Goal: Communication & Community: Share content

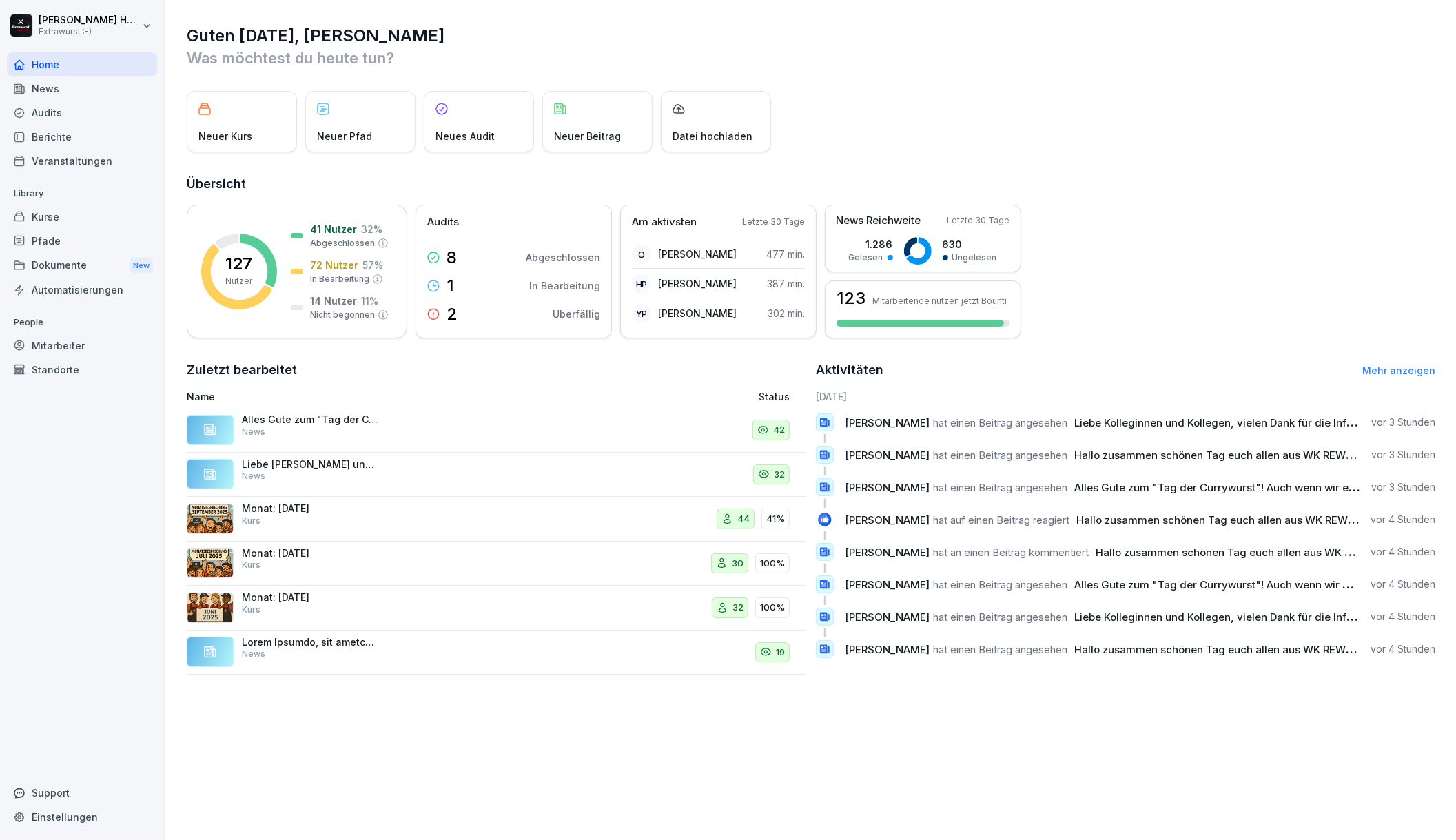
click at [80, 98] on div "News" at bounding box center [82, 88] width 150 height 24
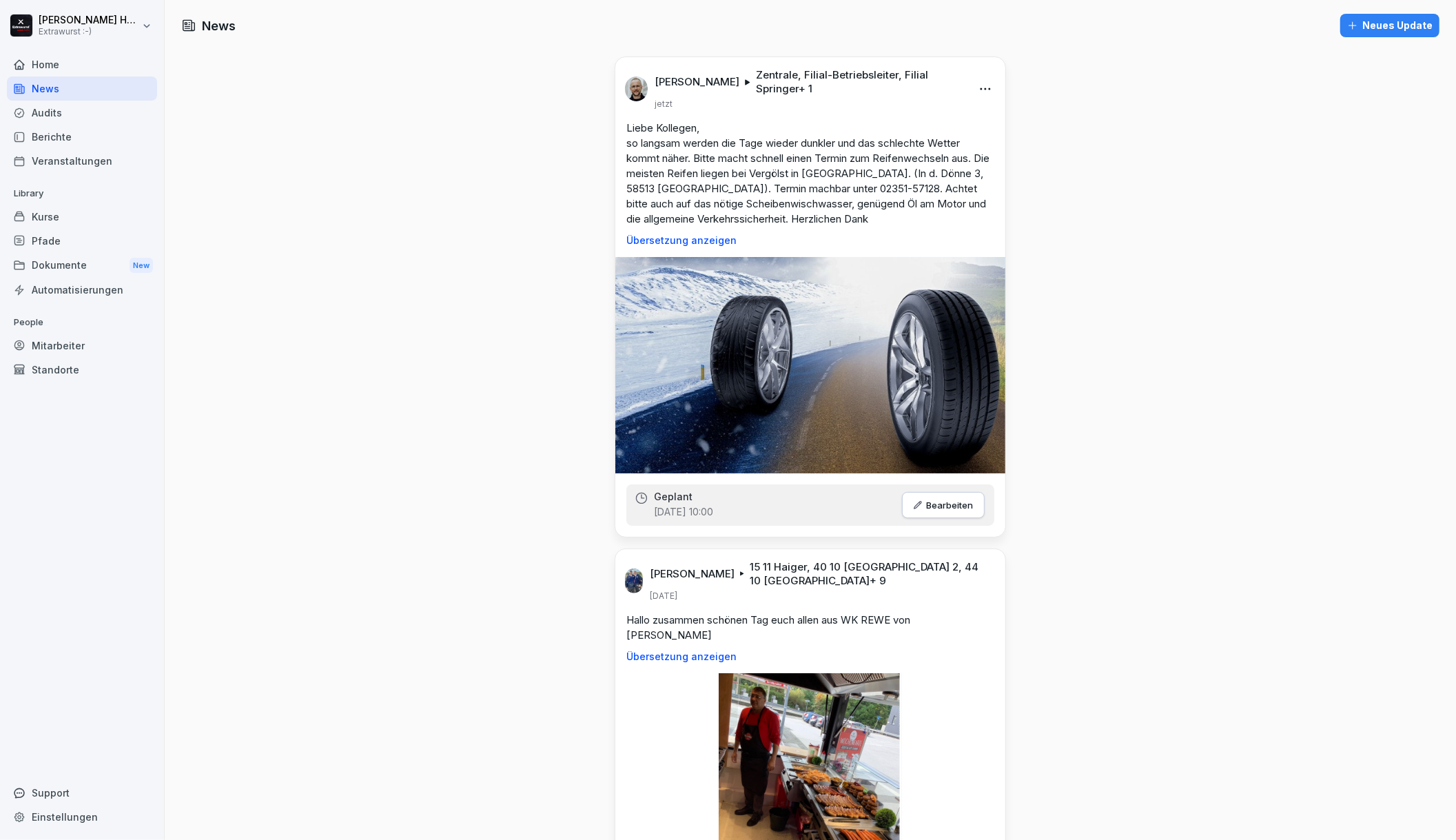
click at [1363, 31] on div "Neues Update" at bounding box center [1389, 25] width 85 height 15
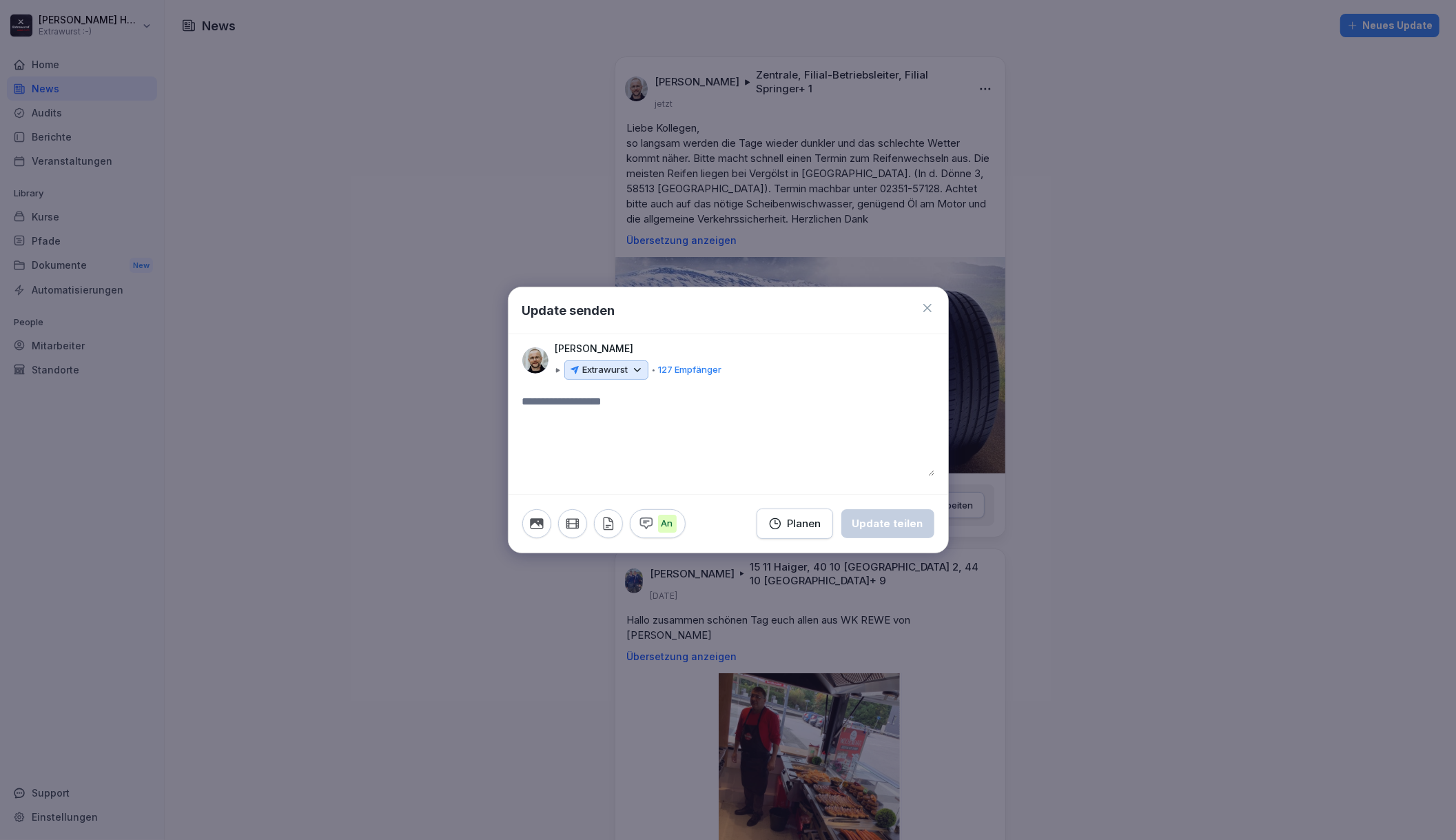
click at [573, 527] on icon "button" at bounding box center [572, 524] width 15 height 15
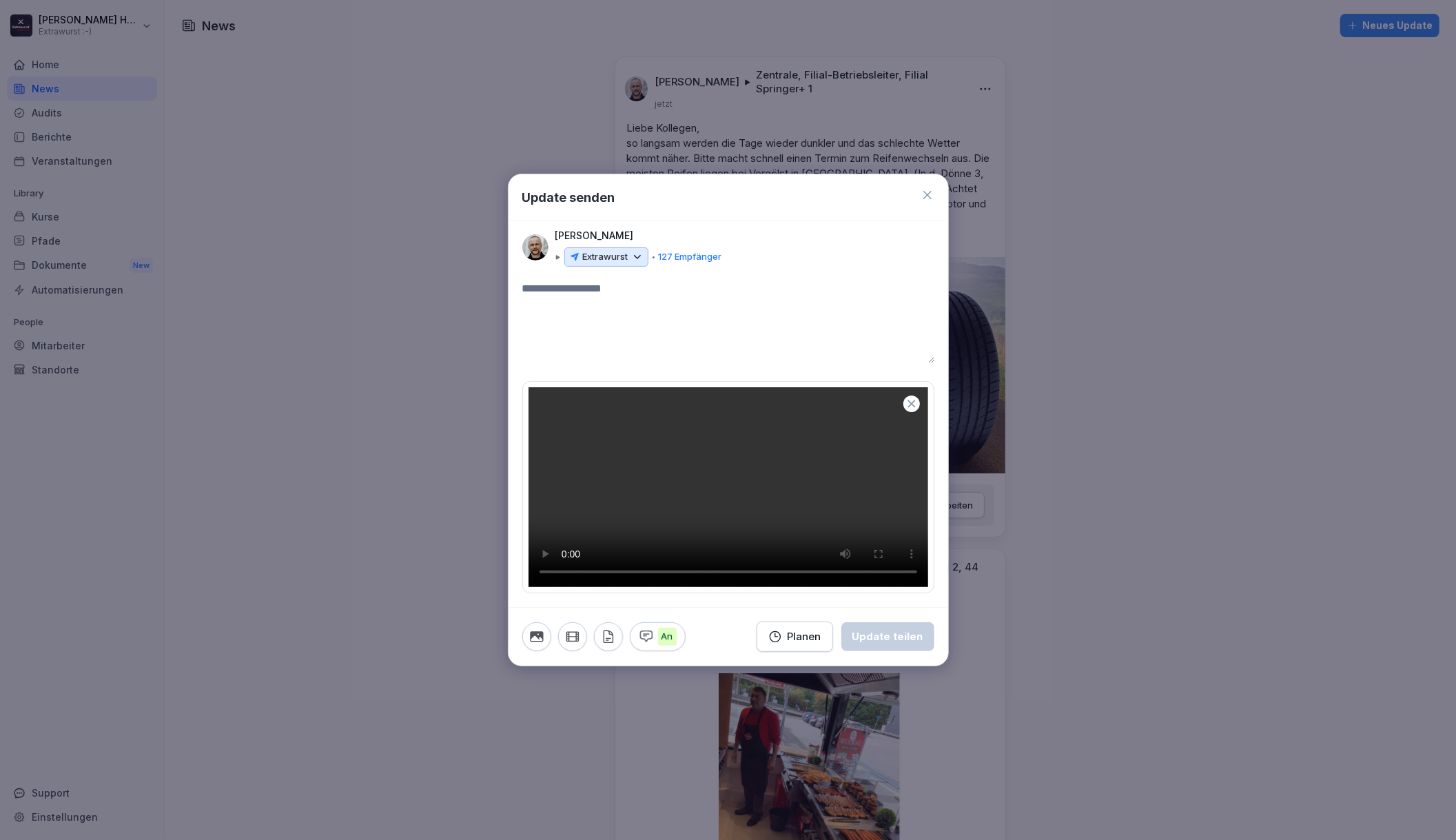
click at [622, 280] on textarea at bounding box center [728, 322] width 412 height 83
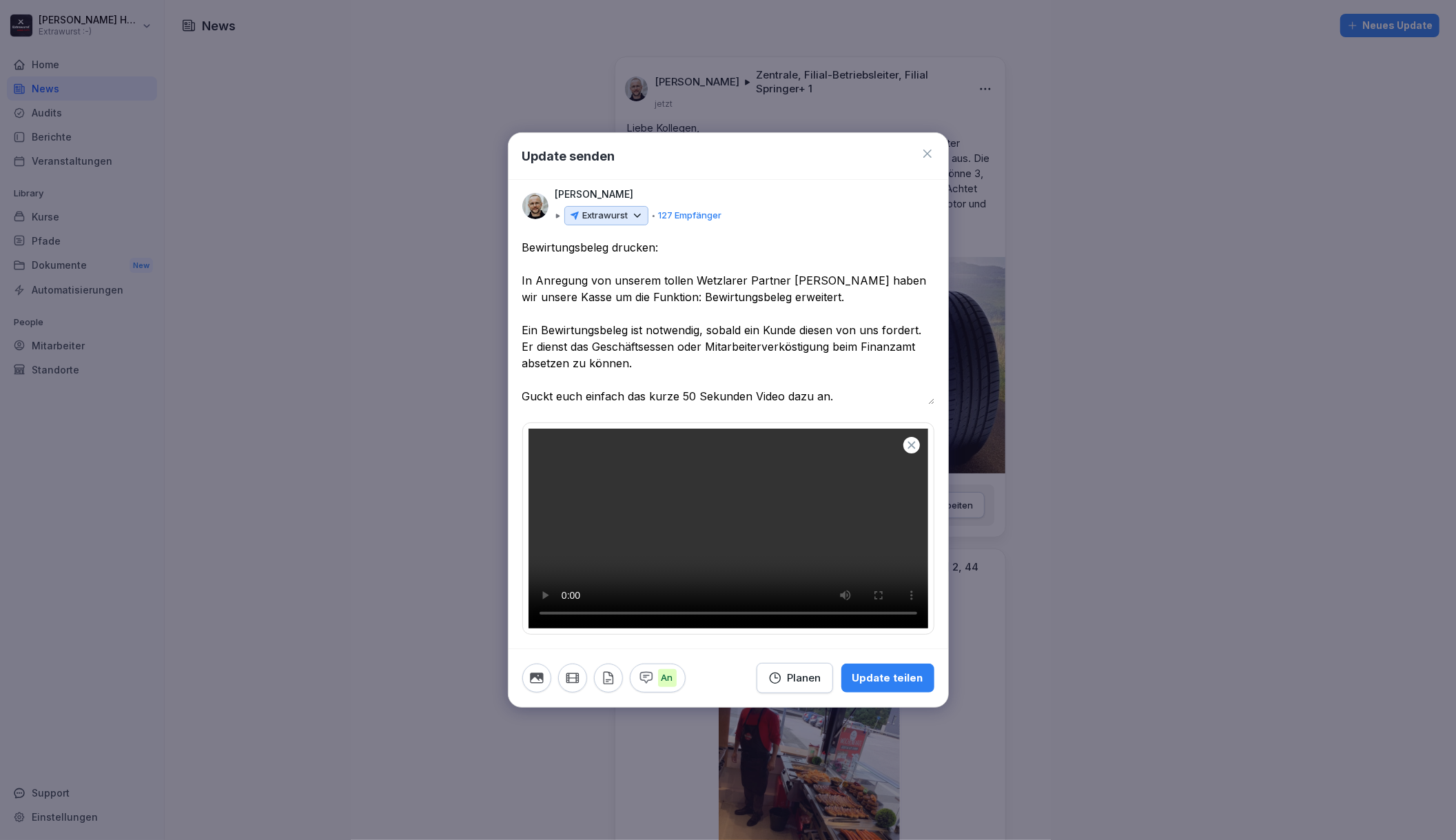
type textarea "**********"
click at [893, 685] on div "Update teilen" at bounding box center [887, 678] width 71 height 15
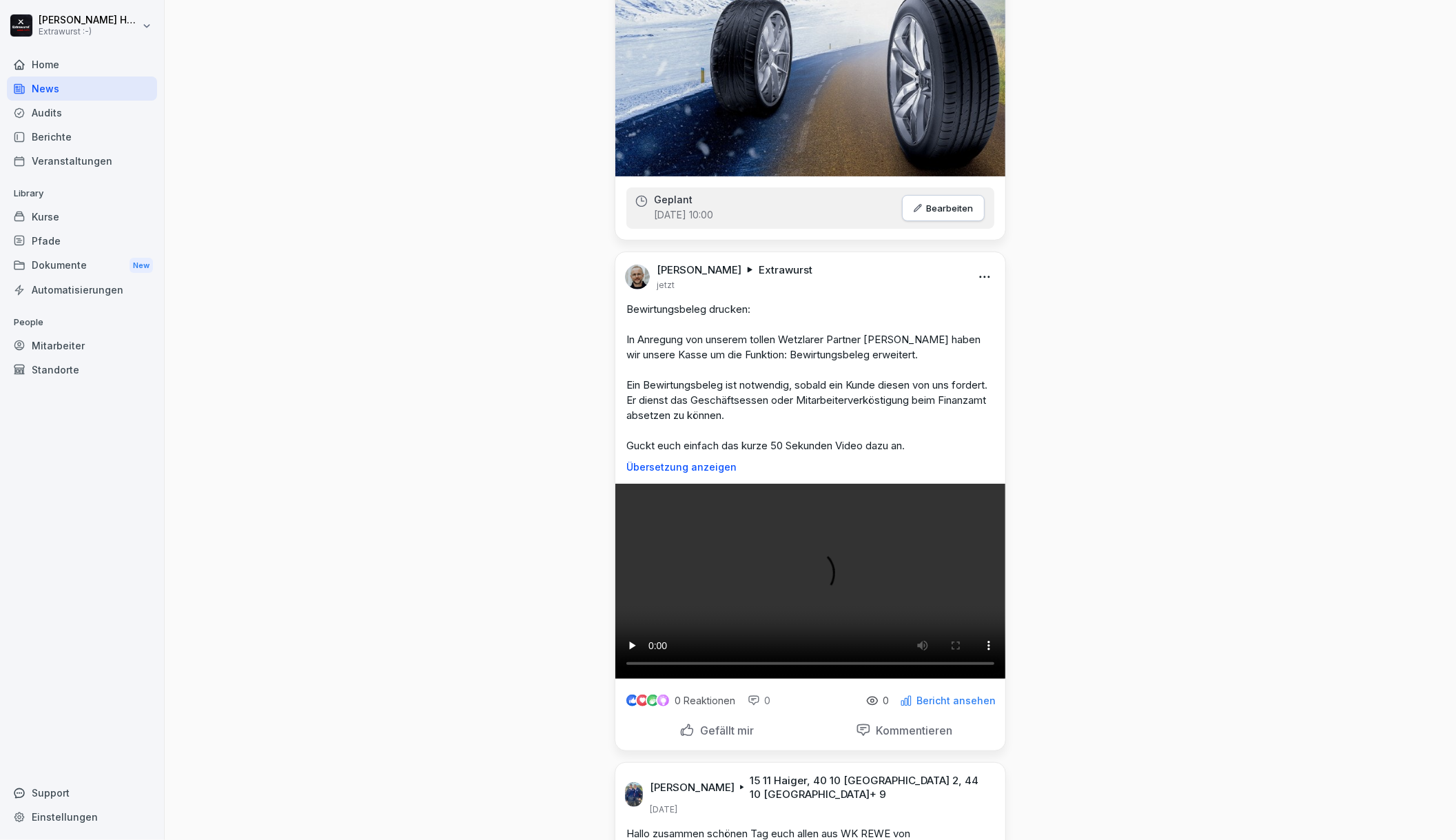
scroll to position [275, 0]
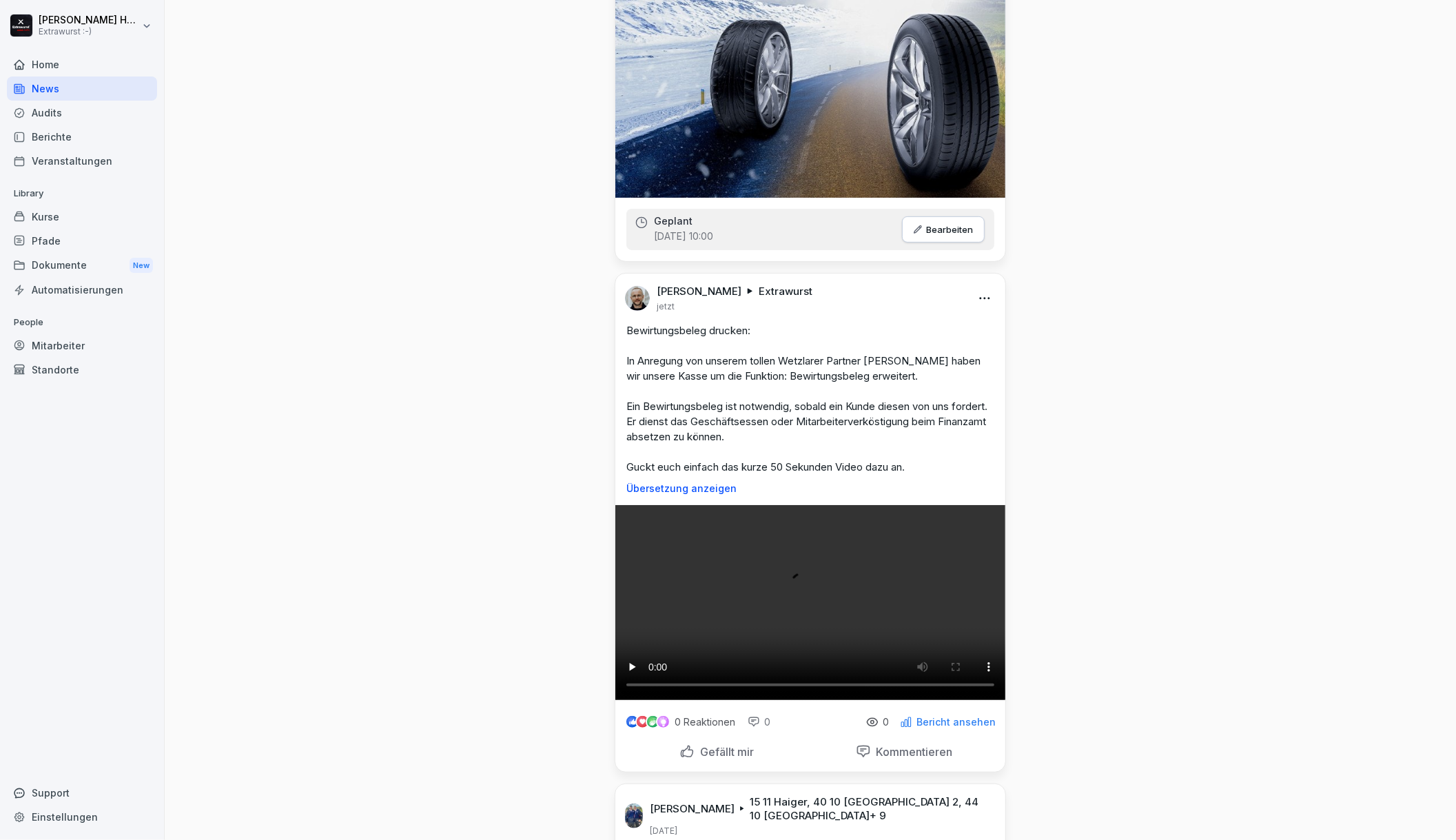
click at [60, 88] on div "News" at bounding box center [82, 88] width 150 height 24
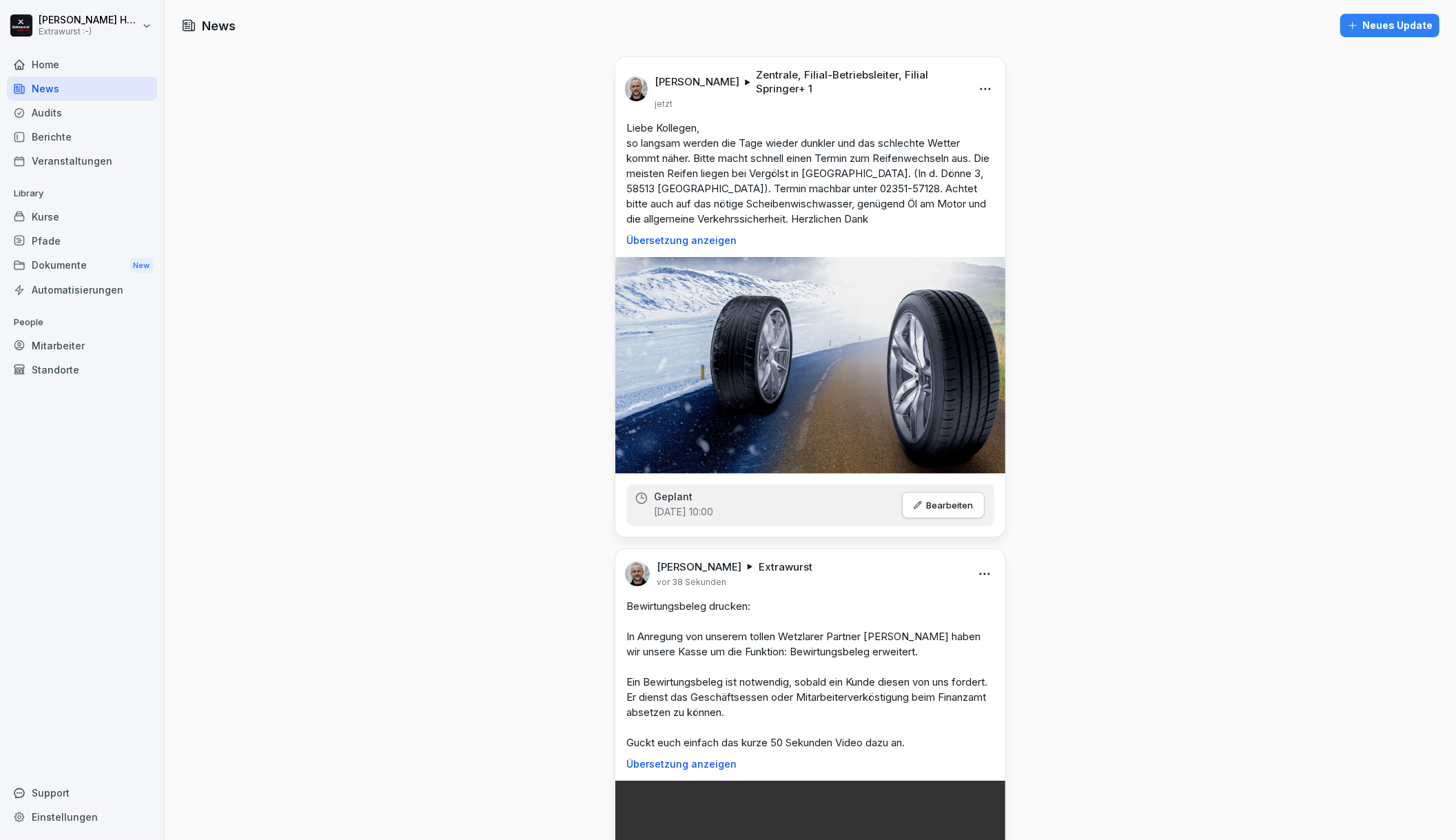
click at [1392, 21] on div "Neues Update" at bounding box center [1389, 25] width 85 height 15
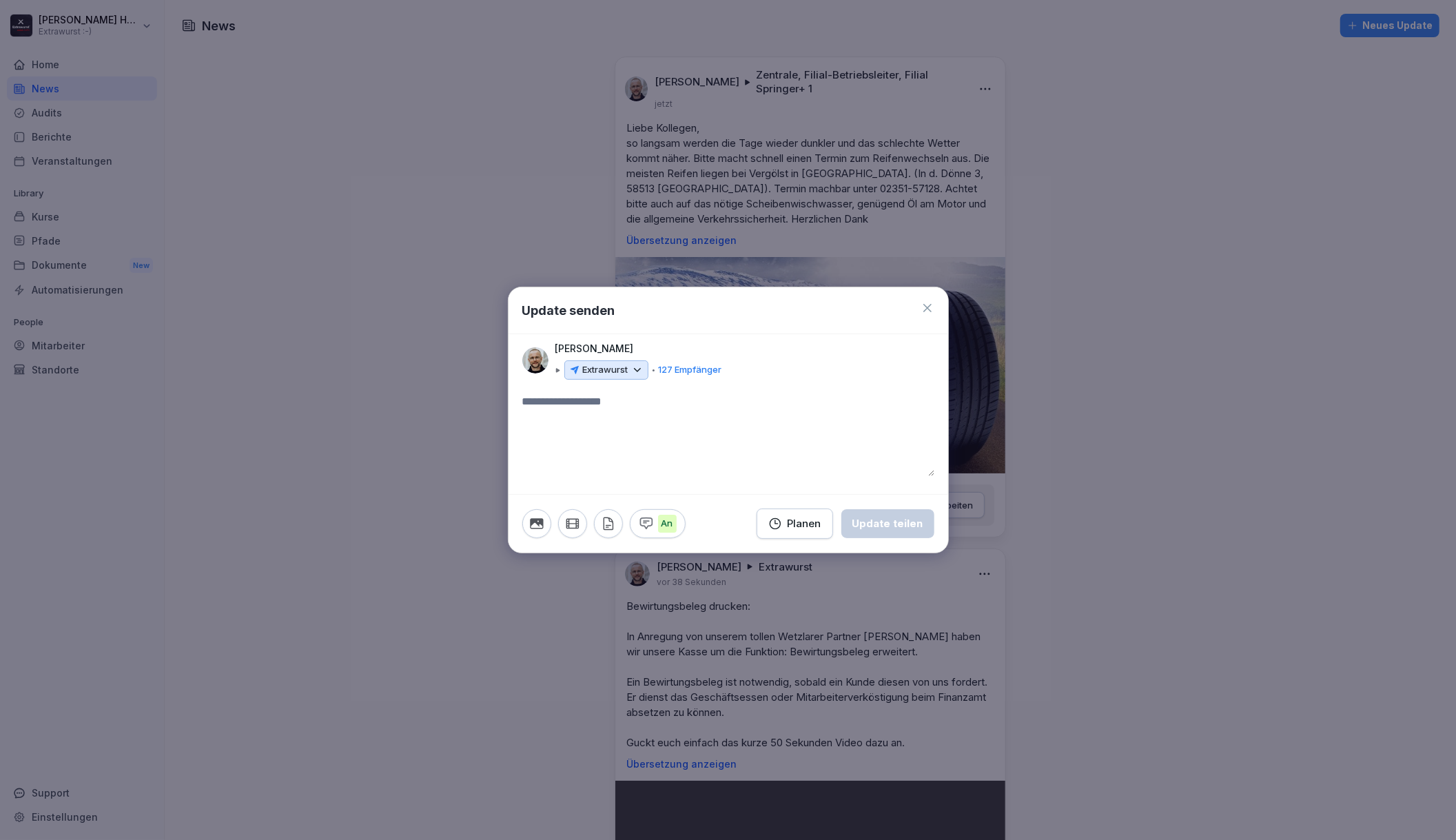
click at [632, 370] on icon at bounding box center [637, 370] width 13 height 13
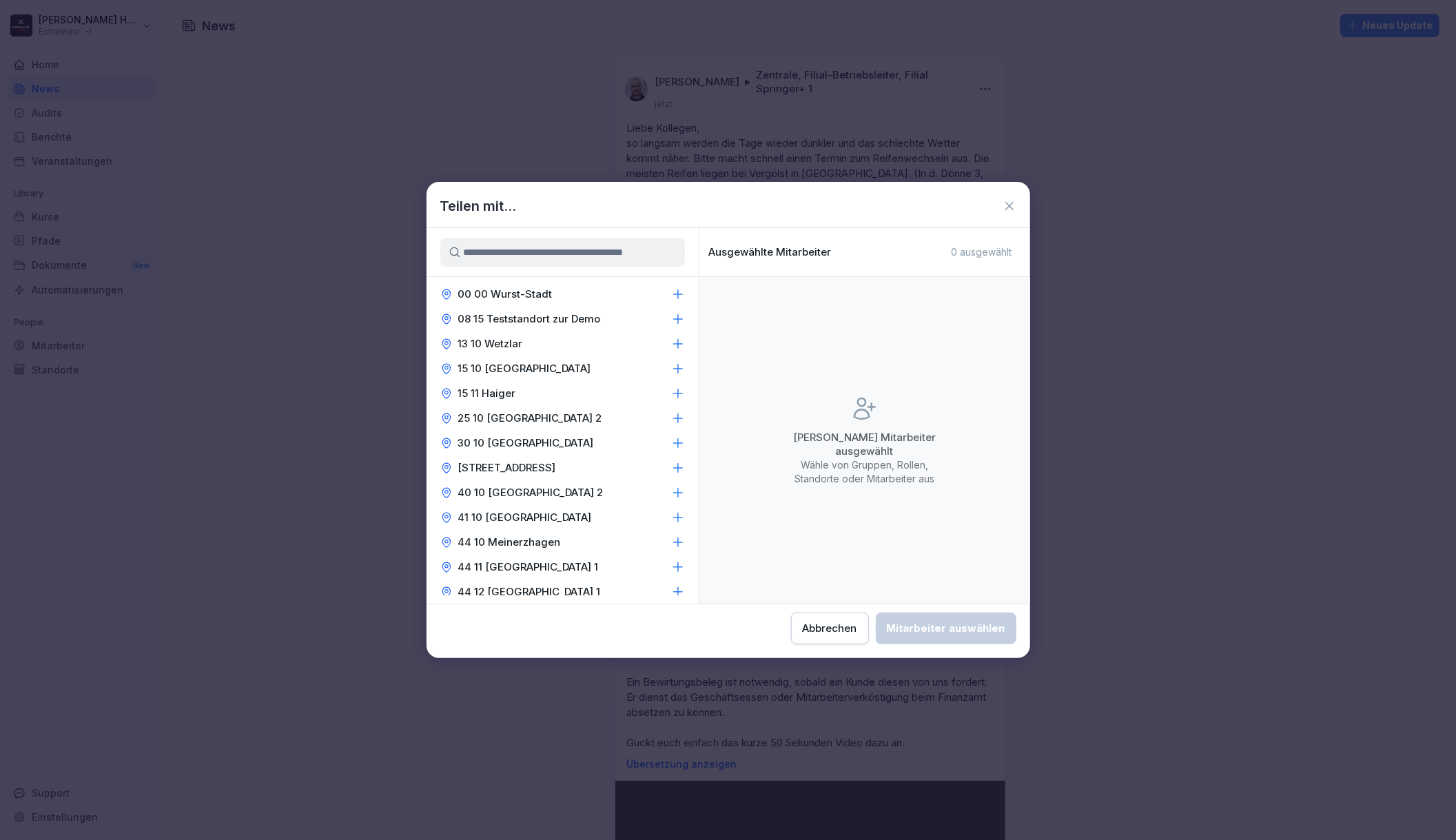
scroll to position [76, 0]
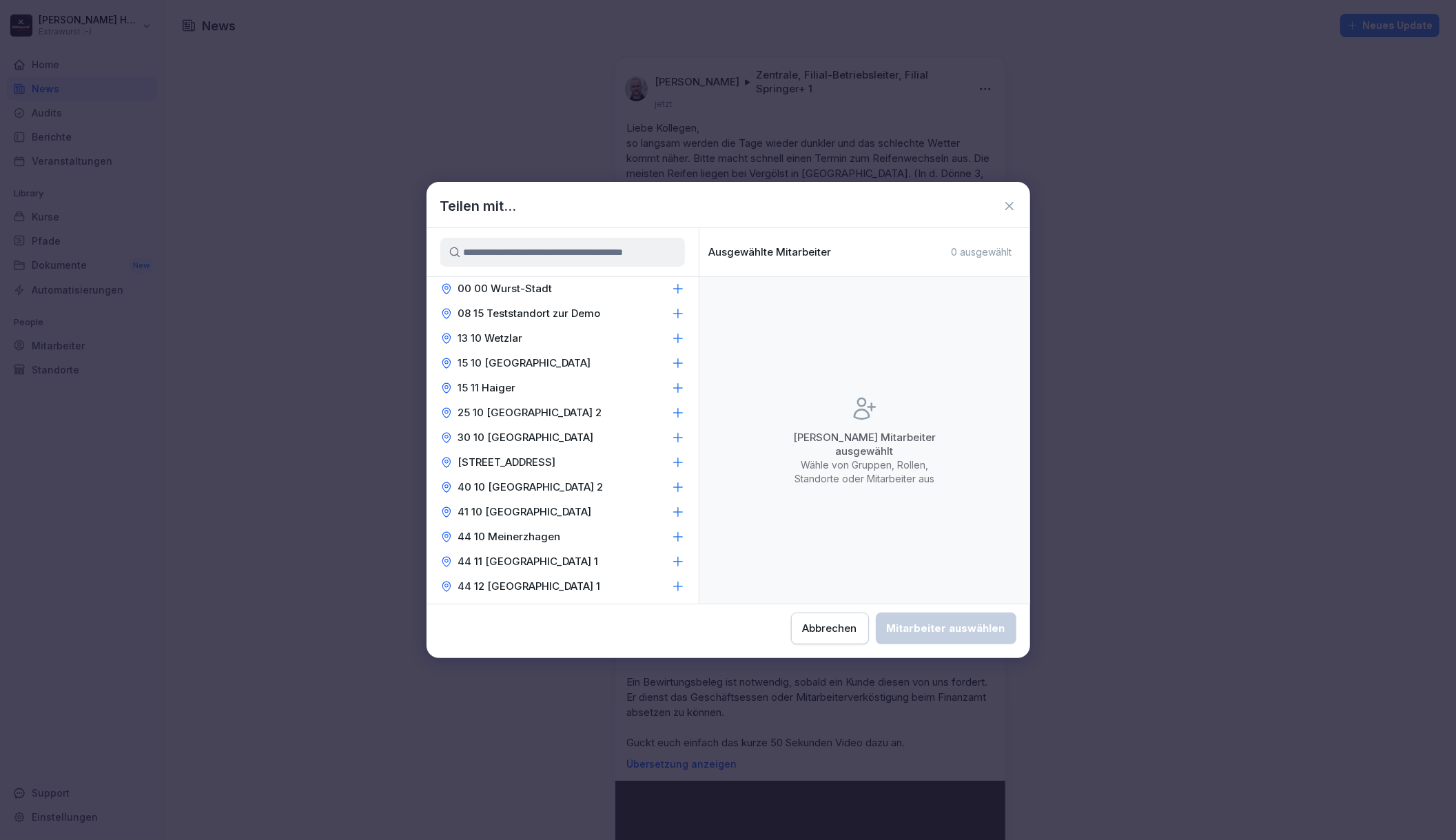
click at [651, 409] on div "25 10 [GEOGRAPHIC_DATA] 2" at bounding box center [563, 412] width 272 height 25
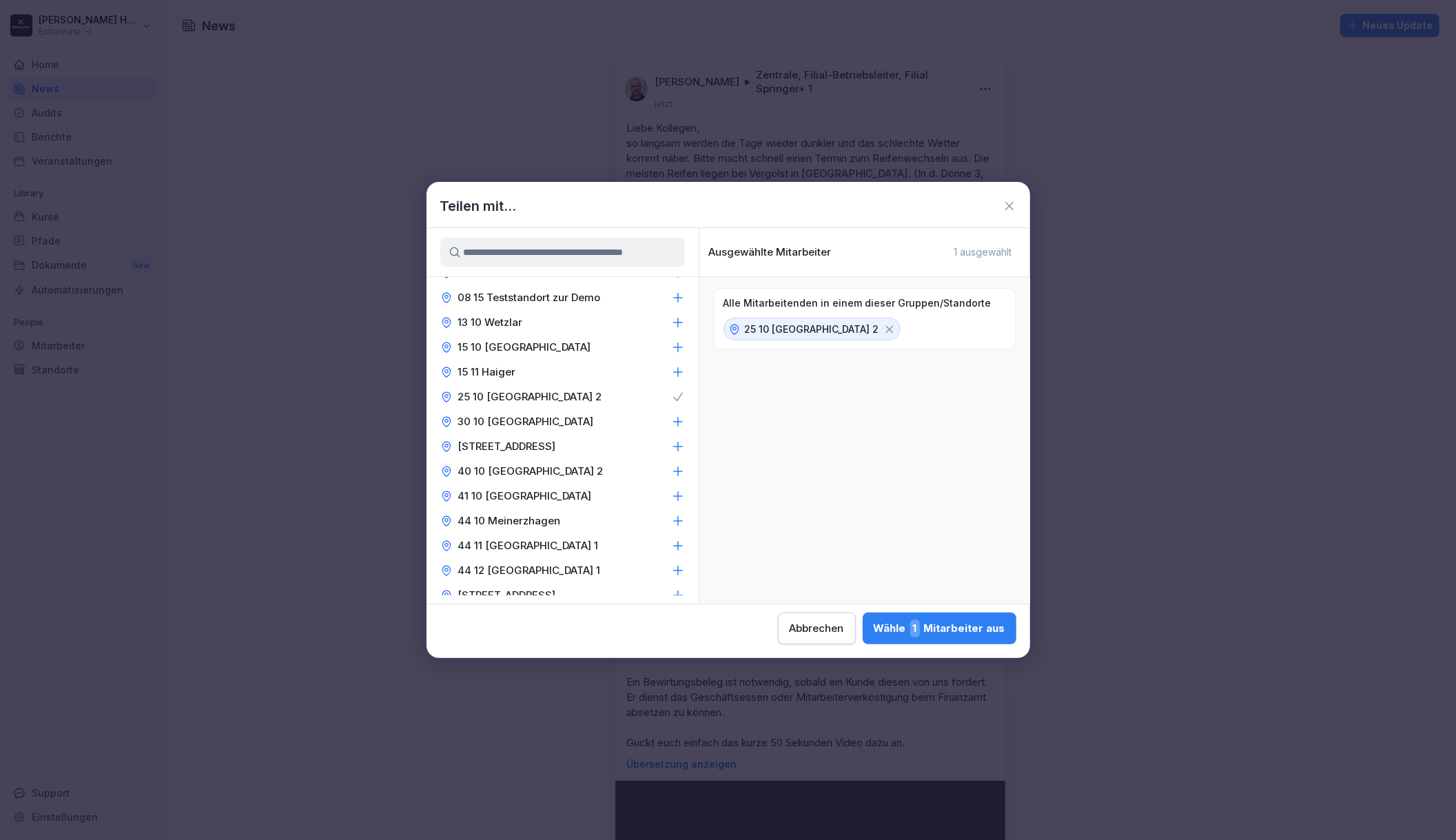
scroll to position [0, 0]
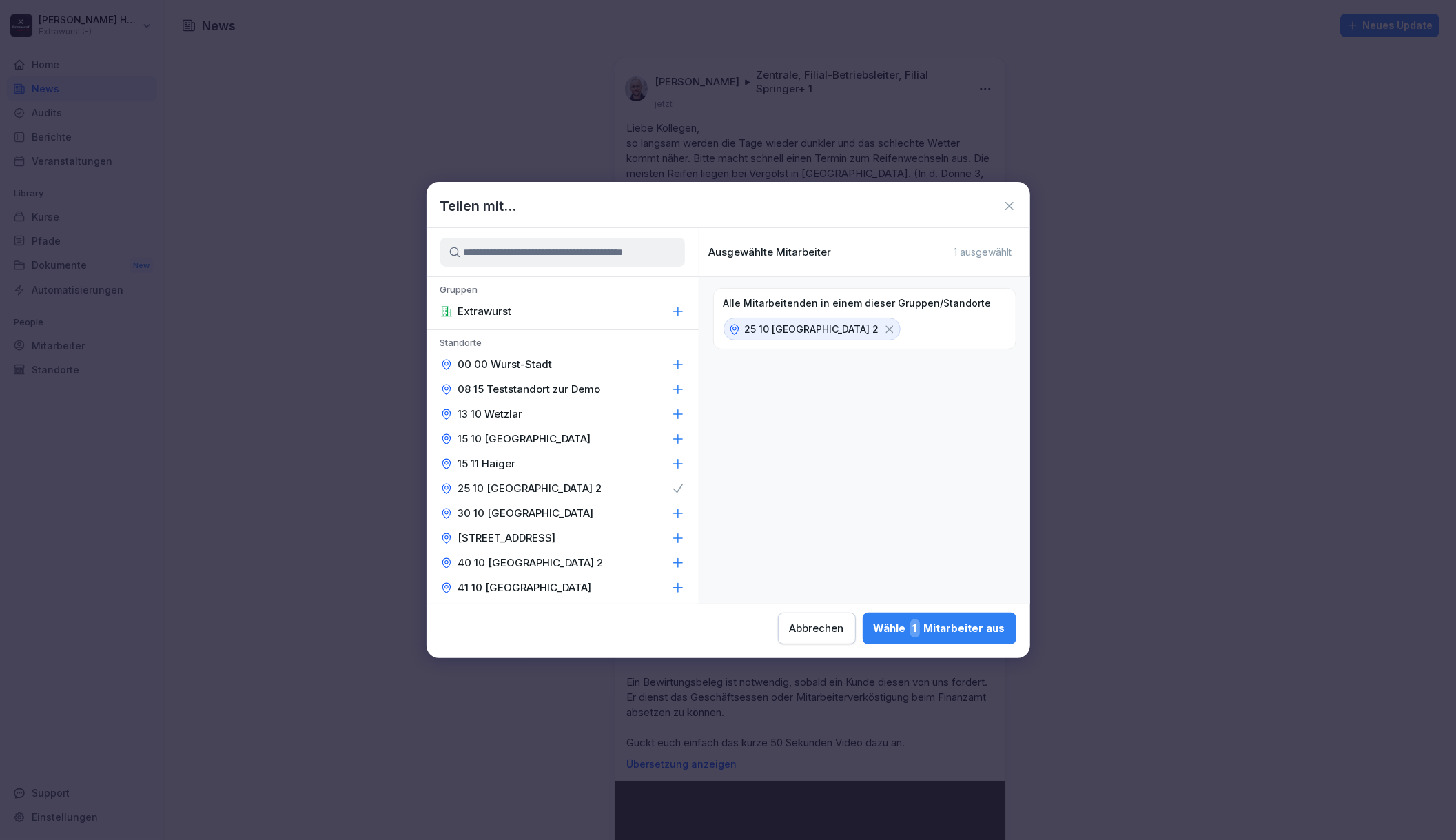
click at [628, 254] on input at bounding box center [562, 252] width 245 height 29
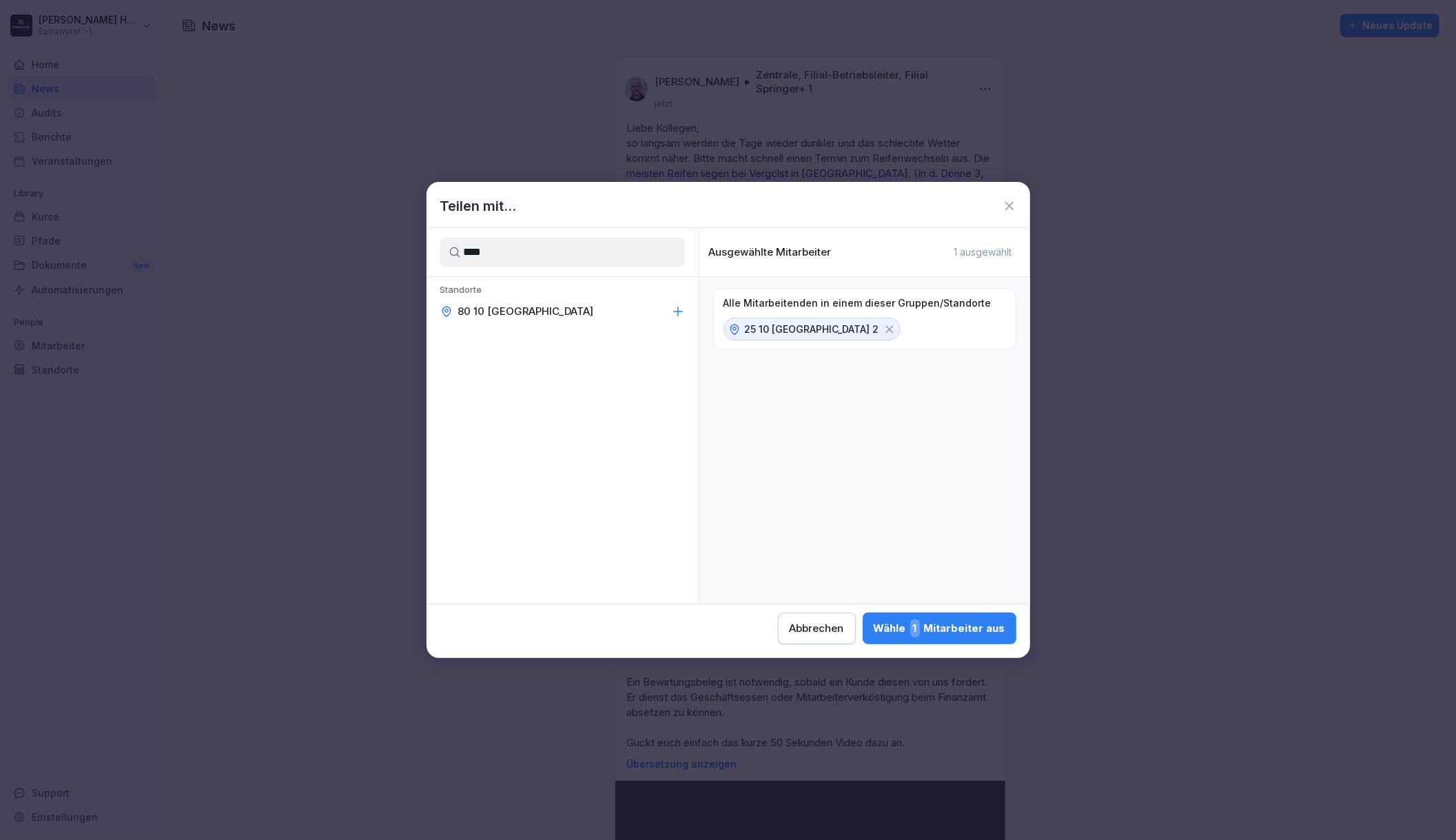
click at [633, 310] on div "80 10 [GEOGRAPHIC_DATA]" at bounding box center [563, 311] width 272 height 25
drag, startPoint x: 602, startPoint y: 259, endPoint x: 385, endPoint y: 245, distance: 217.5
click at [386, 245] on body "[PERSON_NAME] Extrawurst :-) Home News Audits Berichte Veranstaltungen Library …" at bounding box center [728, 420] width 1456 height 840
type input "****"
click at [575, 306] on div "69 10 Remscheid" at bounding box center [563, 311] width 272 height 25
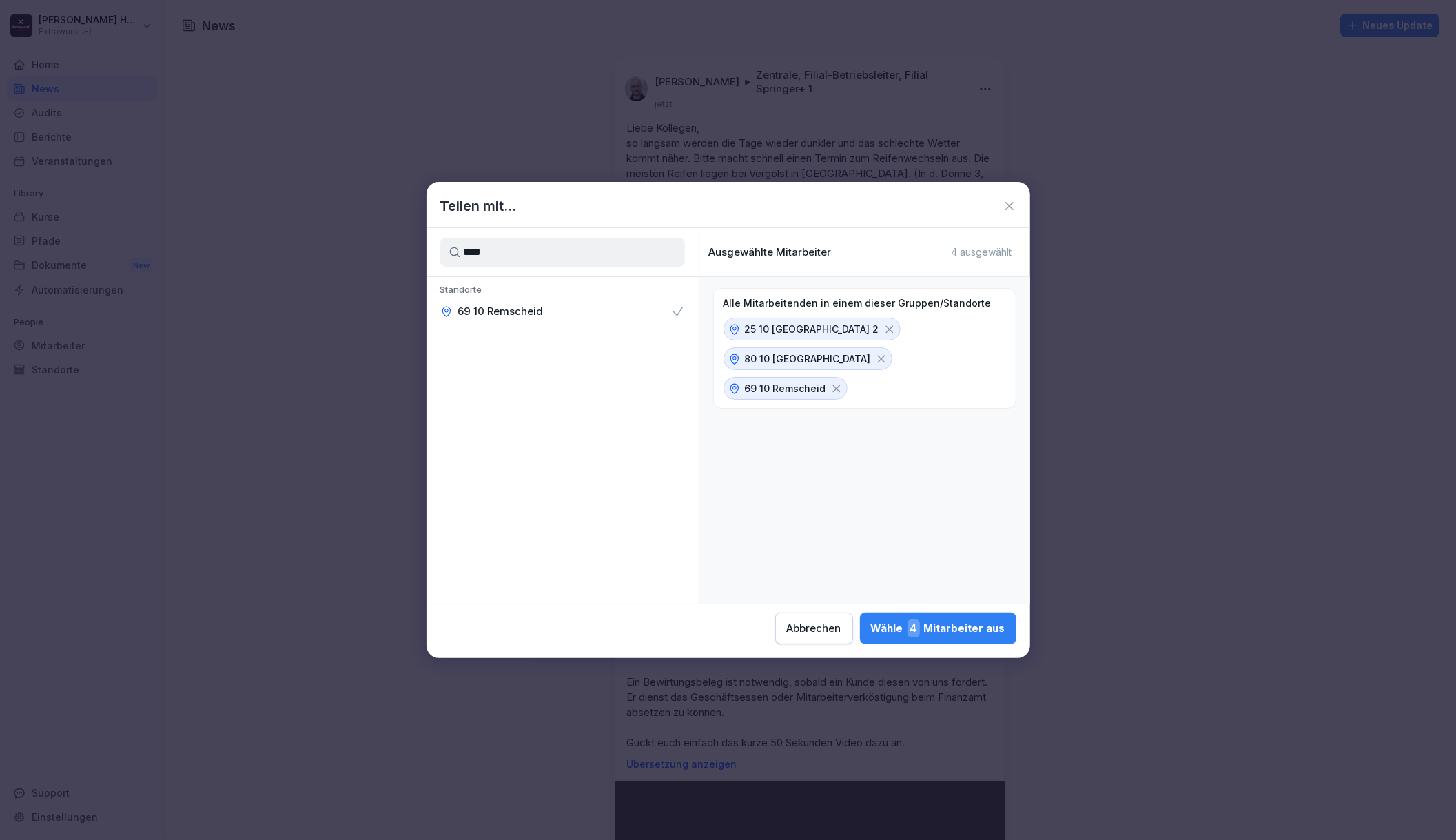
click at [888, 625] on div "Wähle 4 Mitarbeiter aus" at bounding box center [938, 628] width 135 height 18
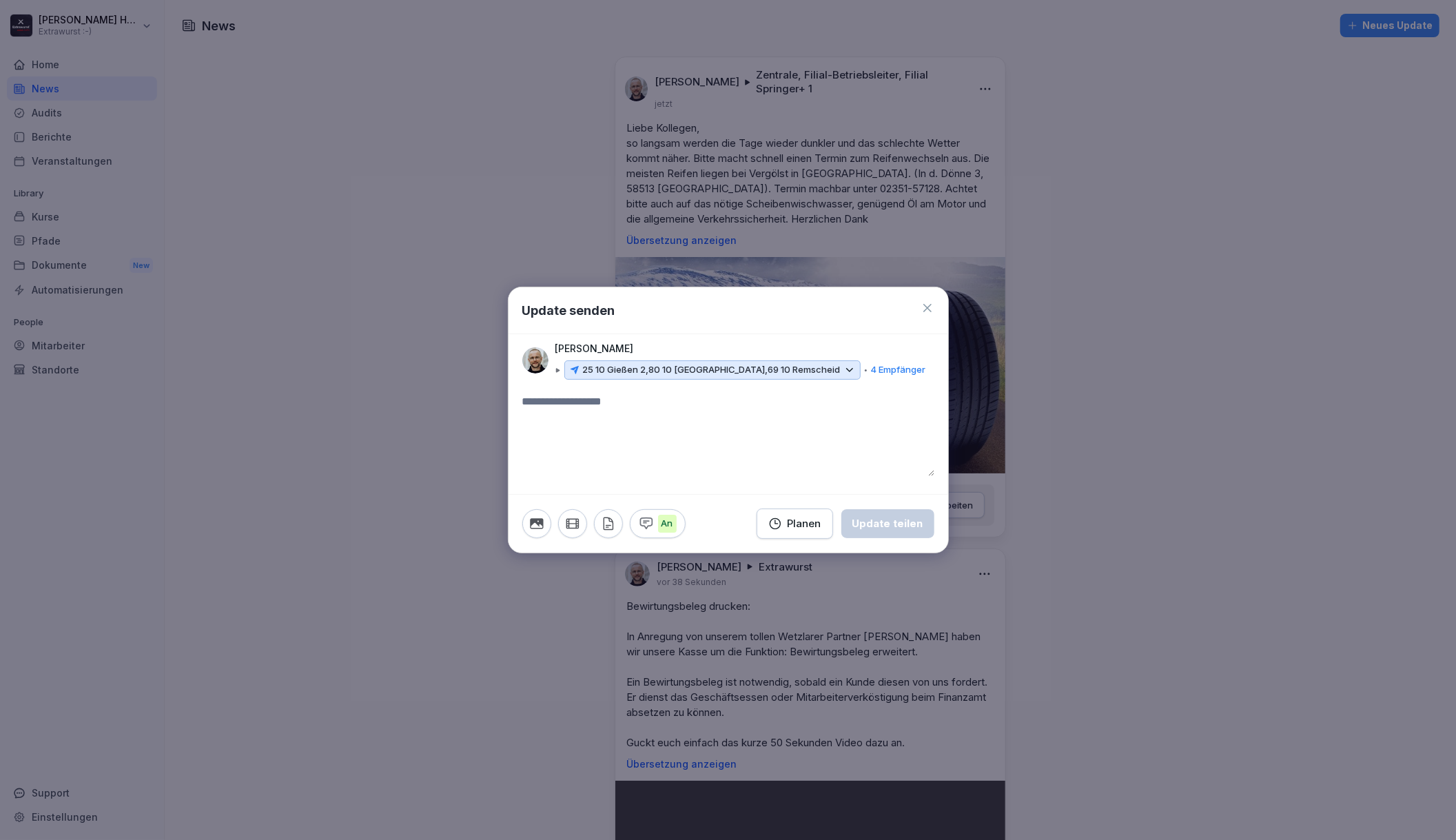
click at [700, 431] on textarea at bounding box center [728, 435] width 412 height 83
click at [575, 524] on icon "button" at bounding box center [572, 524] width 15 height 15
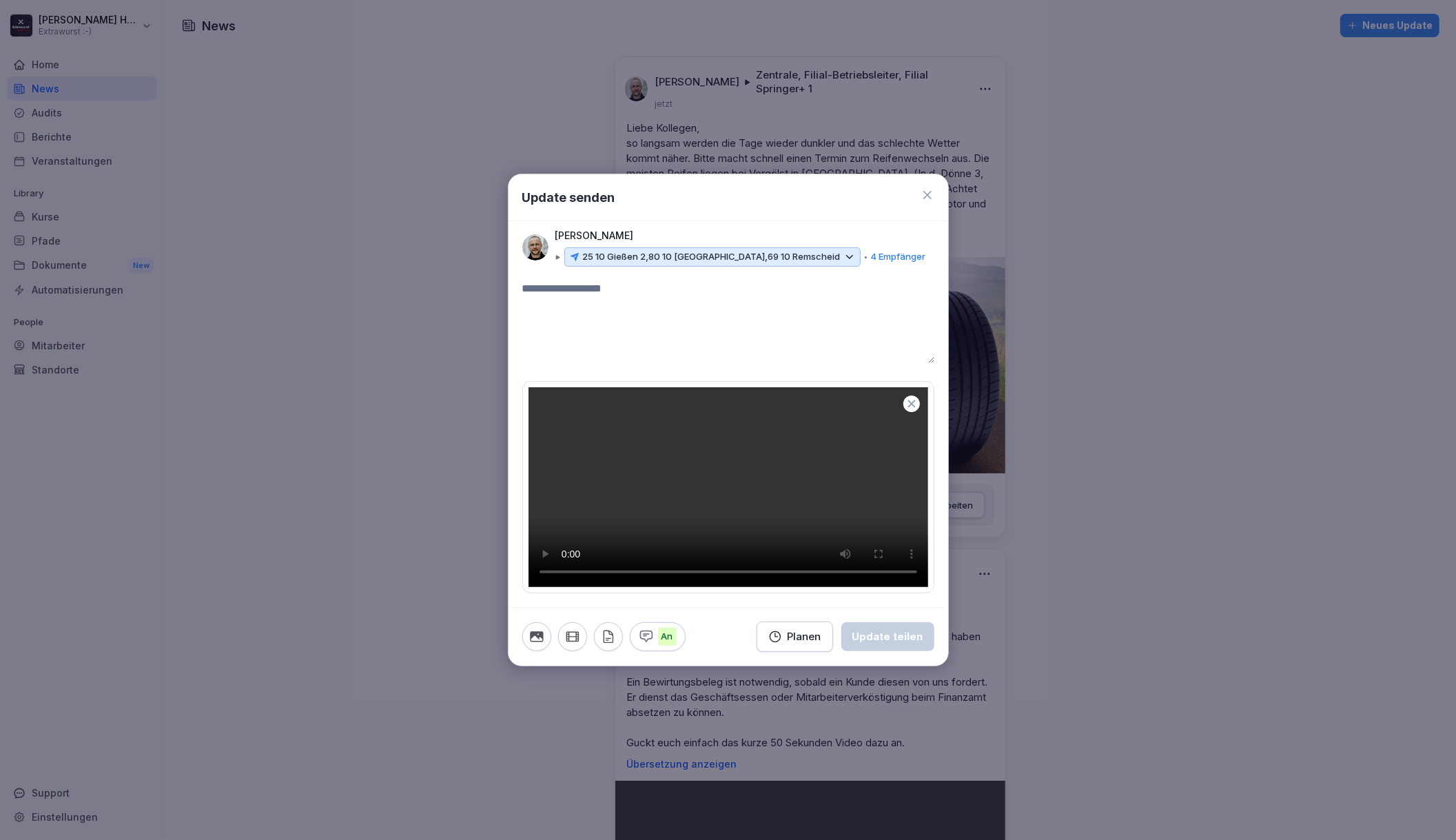
click at [598, 280] on textarea at bounding box center [728, 322] width 412 height 83
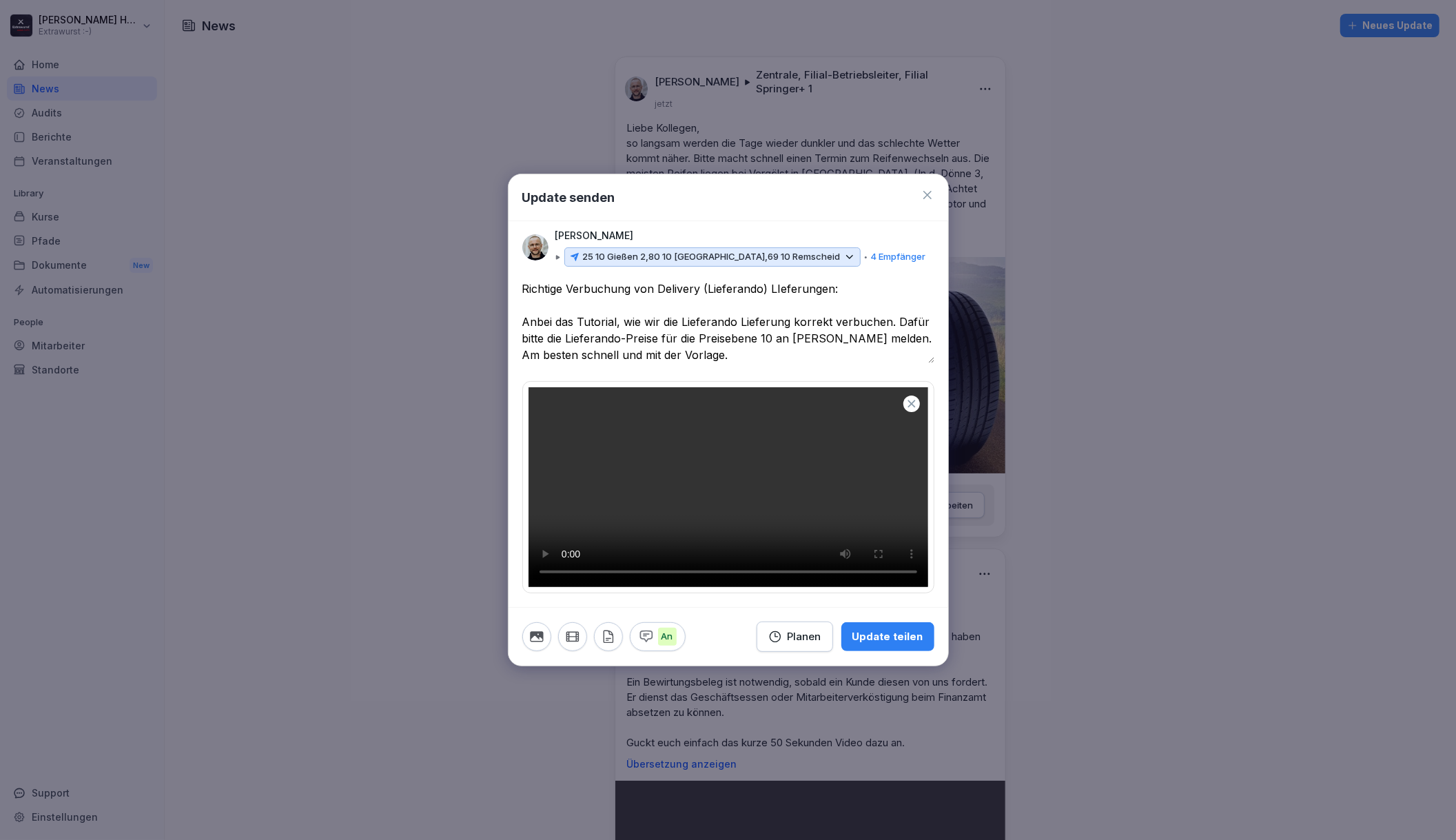
type textarea "**********"
click at [905, 644] on div "Update teilen" at bounding box center [887, 637] width 71 height 15
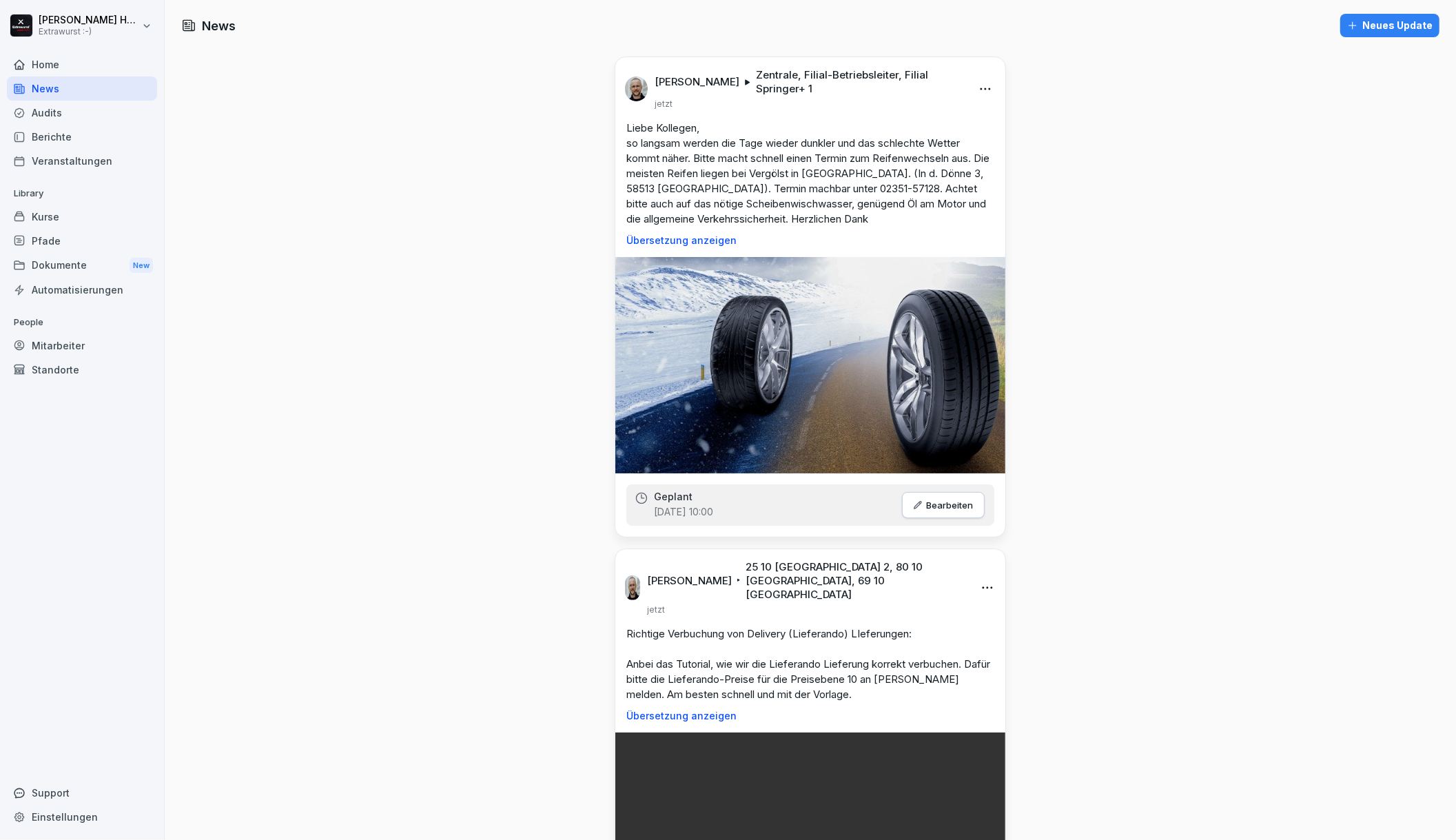
click at [1371, 25] on div "Neues Update" at bounding box center [1389, 25] width 85 height 15
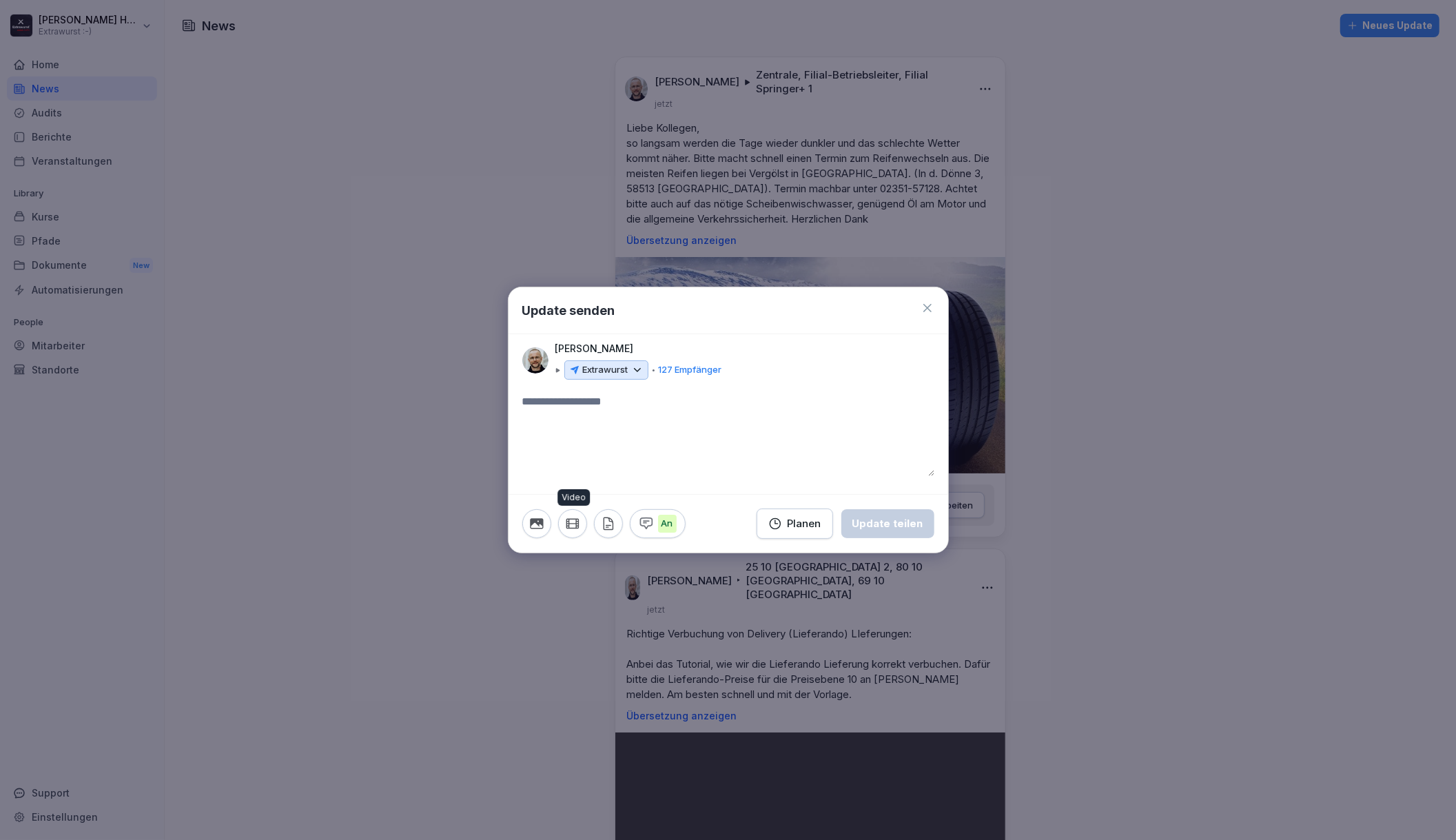
click at [575, 524] on icon "button" at bounding box center [572, 523] width 12 height 9
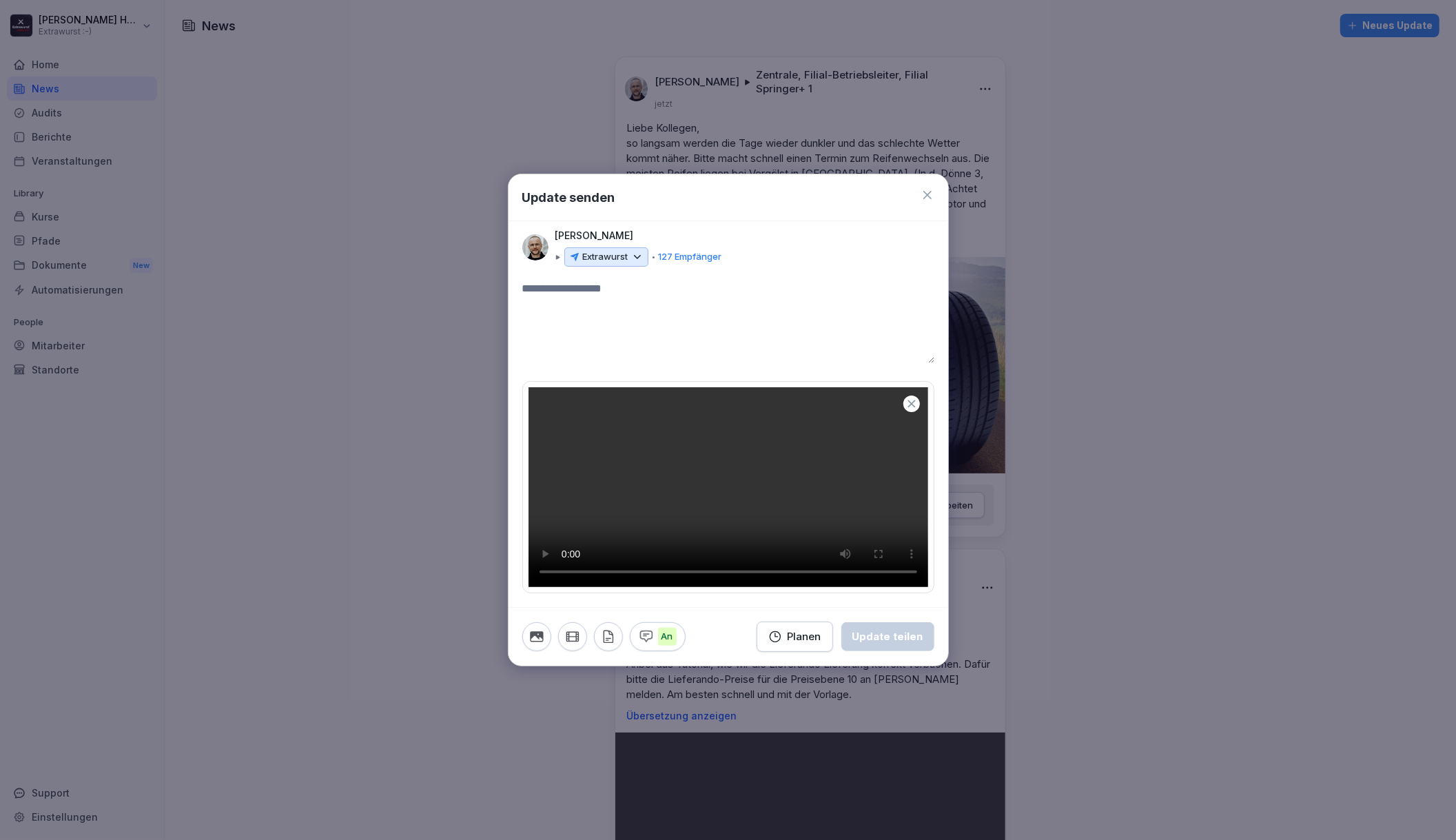
click at [642, 251] on icon at bounding box center [637, 257] width 13 height 13
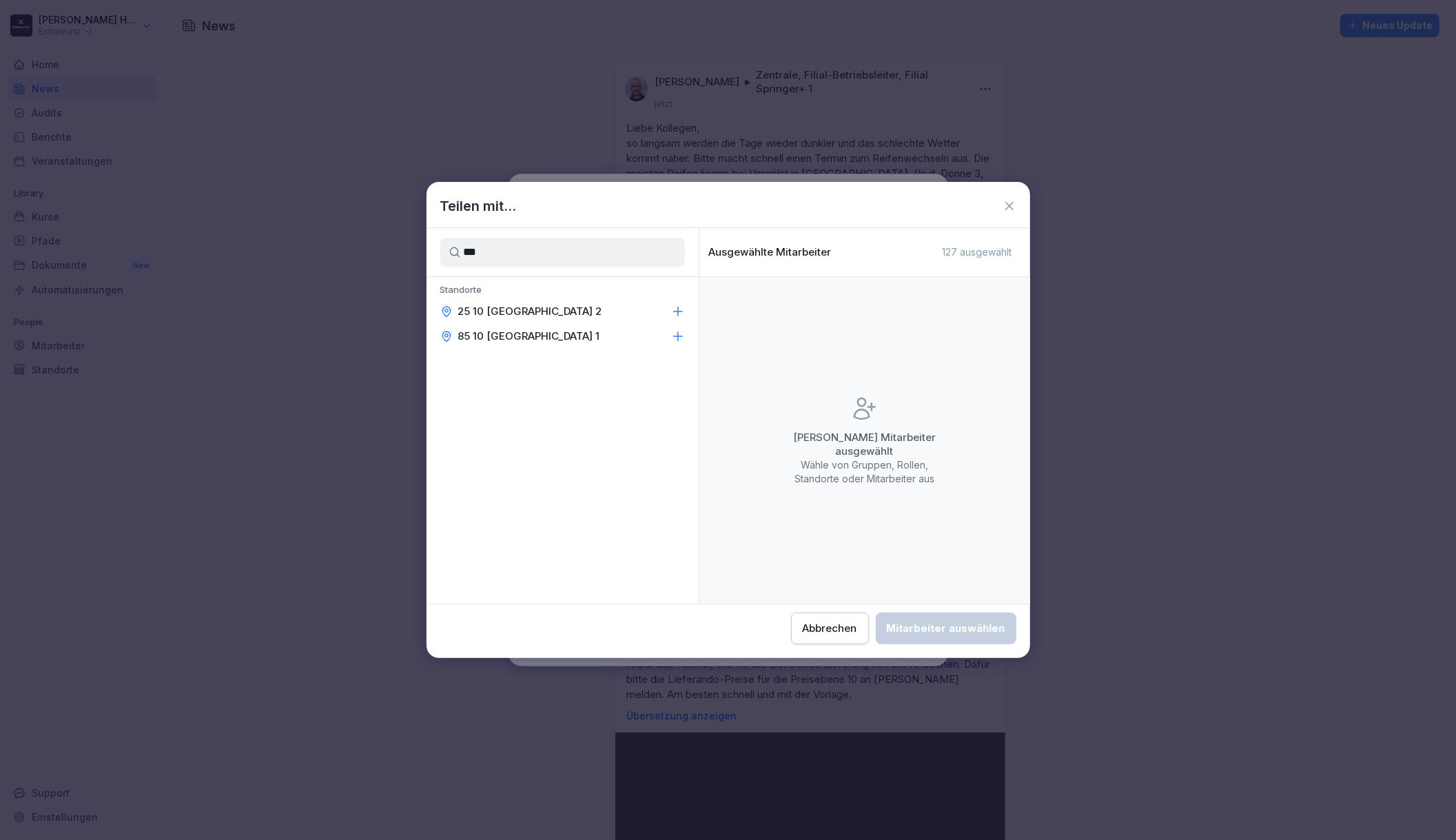
type input "***"
click at [555, 316] on div "25 10 [GEOGRAPHIC_DATA] 2" at bounding box center [563, 311] width 272 height 25
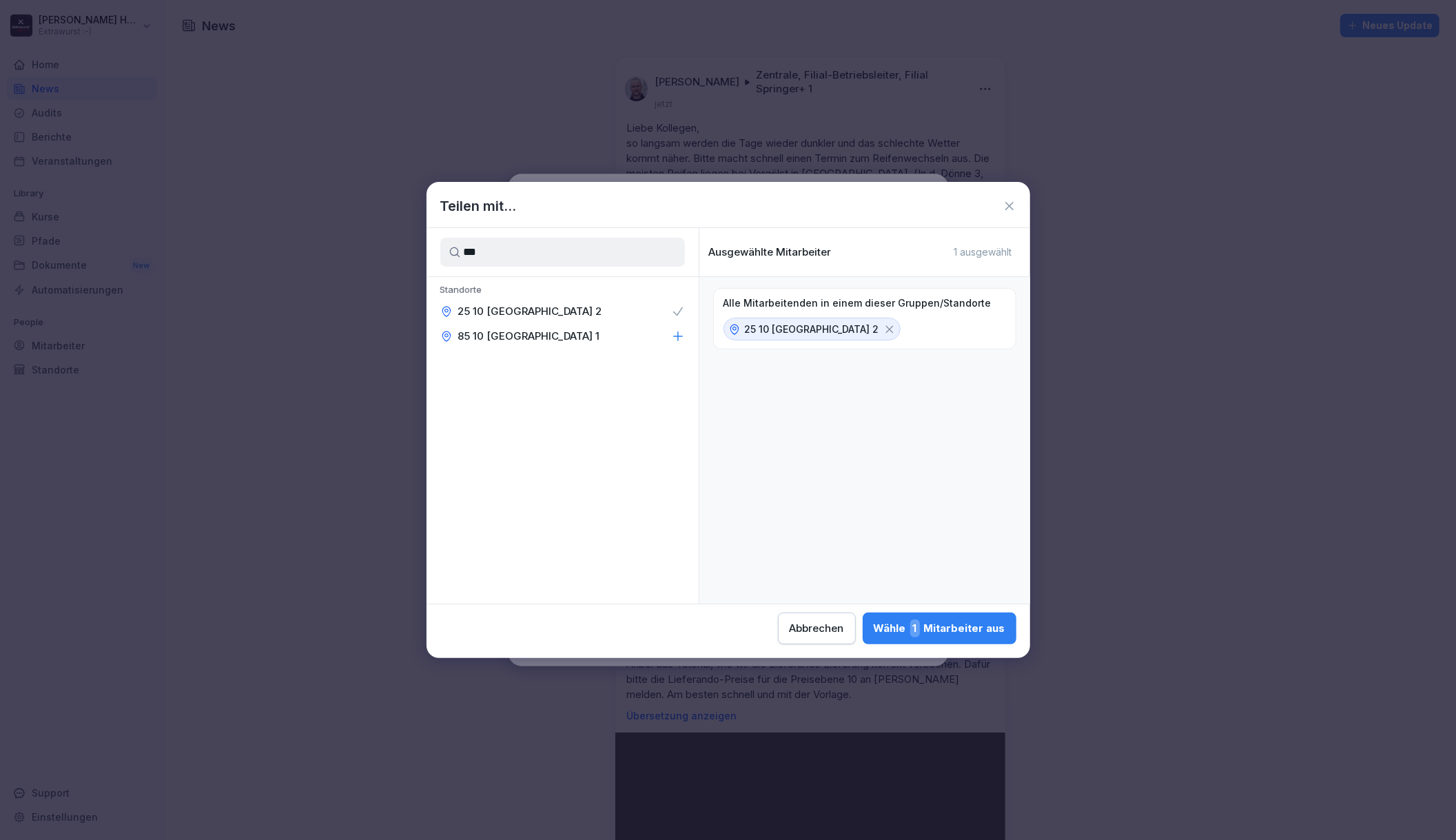
click at [940, 631] on div "Wähle 1 Mitarbeiter aus" at bounding box center [940, 628] width 132 height 18
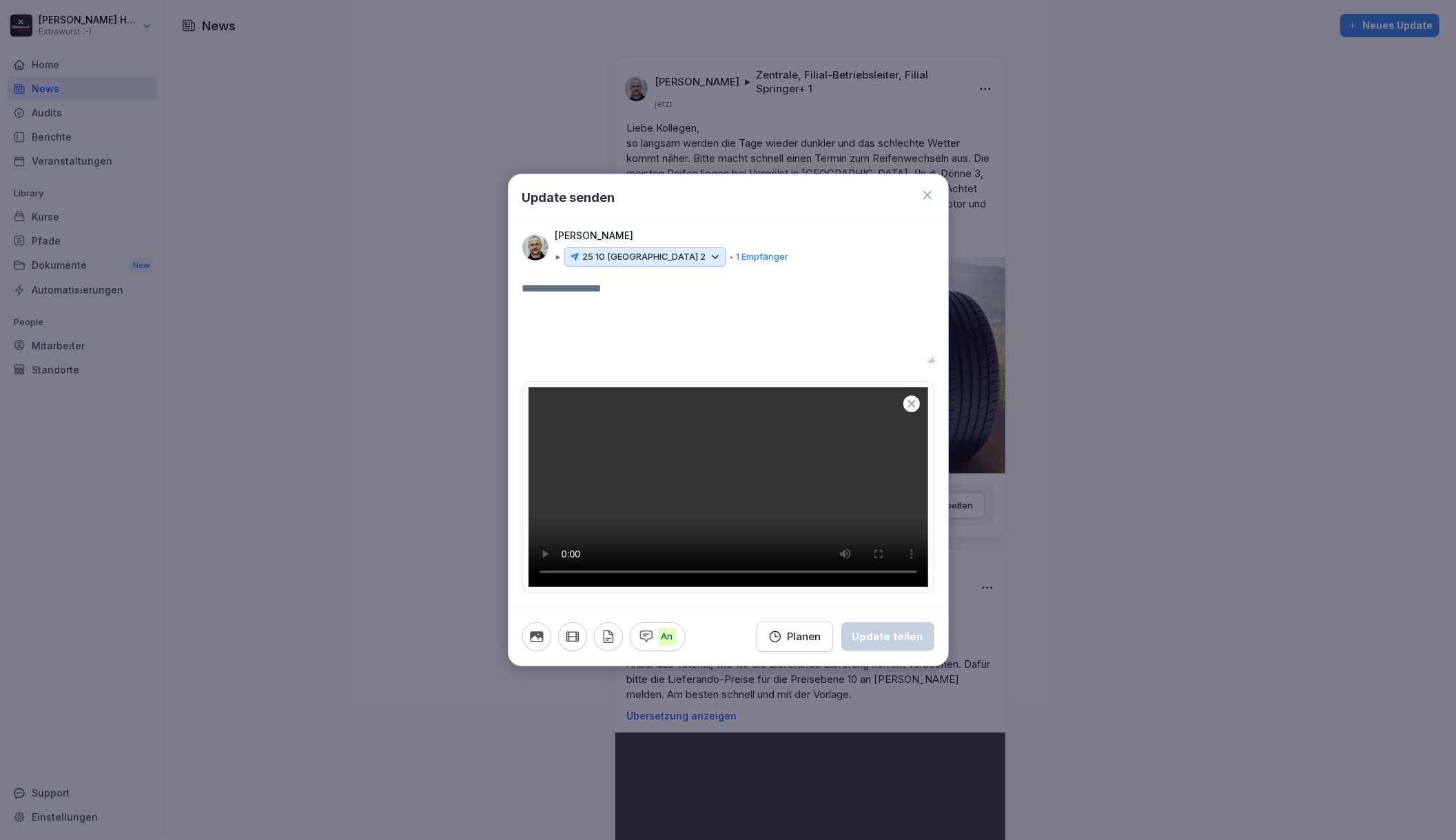
click at [634, 280] on textarea at bounding box center [728, 322] width 412 height 83
drag, startPoint x: 586, startPoint y: 272, endPoint x: 474, endPoint y: 261, distance: 112.5
click at [474, 261] on body "[PERSON_NAME] Extrawurst :-) Home News Audits Berichte Veranstaltungen Library …" at bounding box center [728, 420] width 1456 height 840
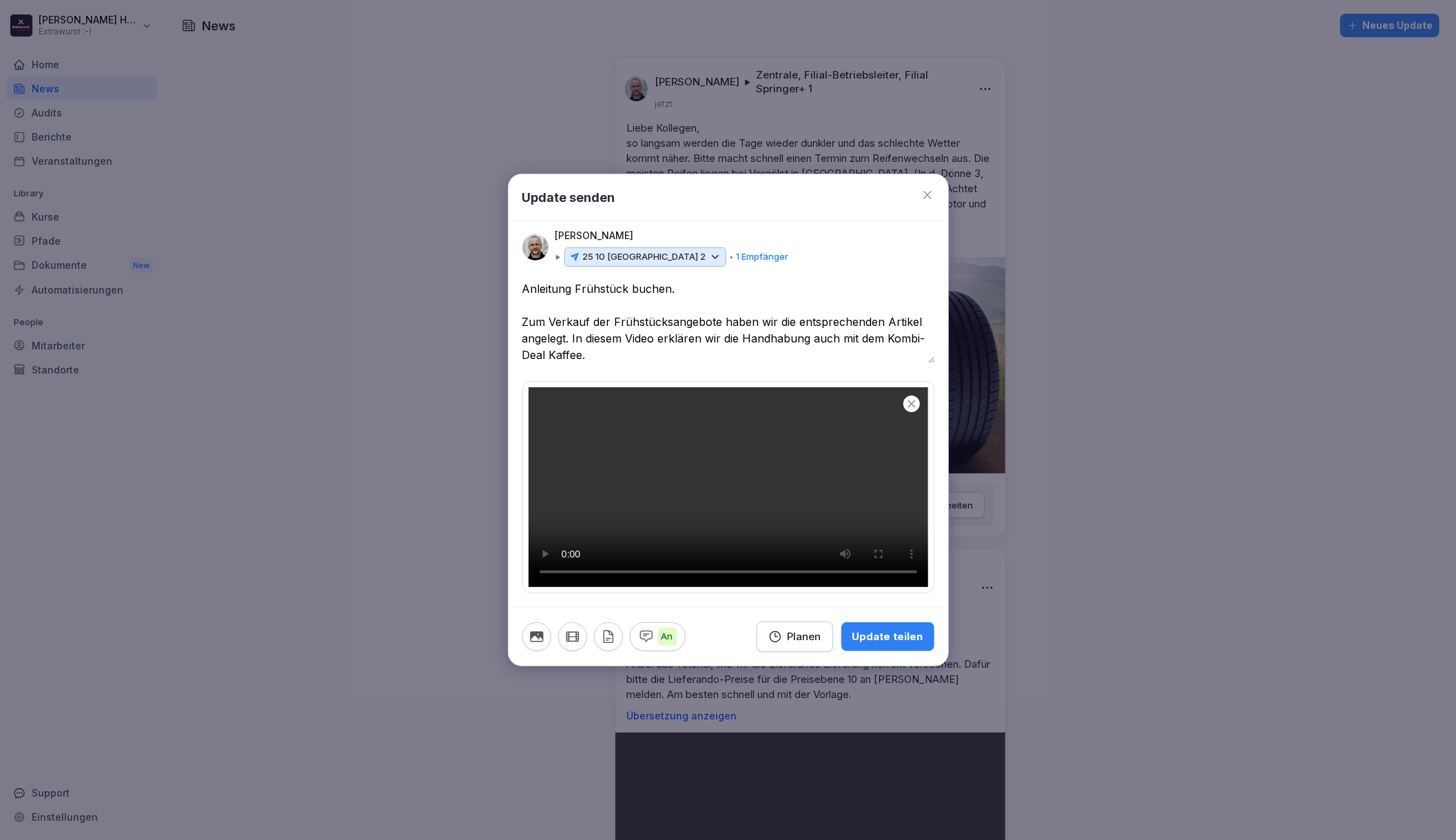
type textarea "**********"
click at [803, 644] on div "Planen" at bounding box center [795, 637] width 53 height 15
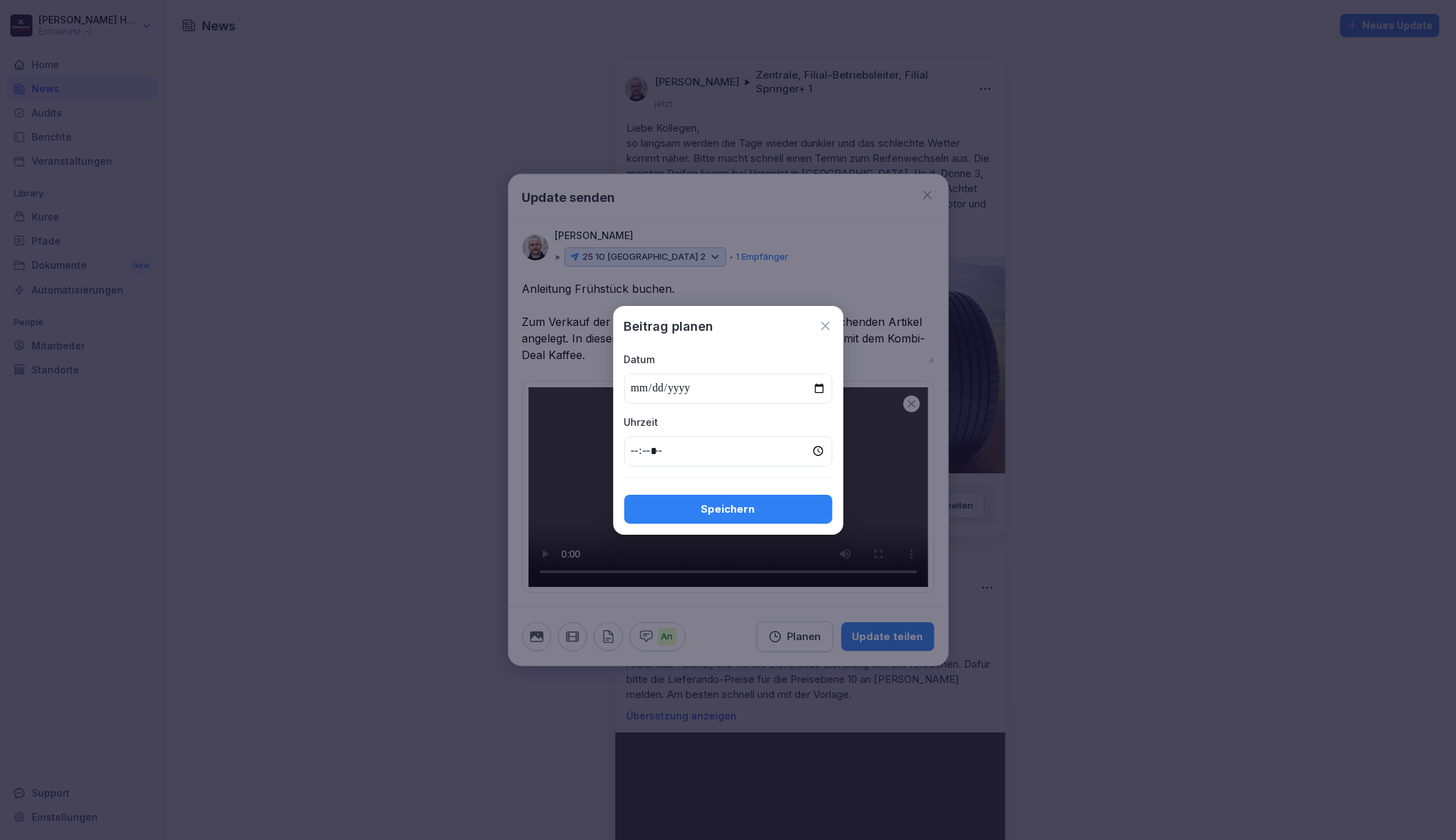
click at [819, 390] on input "date" at bounding box center [728, 388] width 208 height 31
type input "**********"
click at [632, 453] on input "time" at bounding box center [728, 451] width 208 height 31
type input "*****"
click at [794, 512] on div "Speichern" at bounding box center [728, 509] width 186 height 15
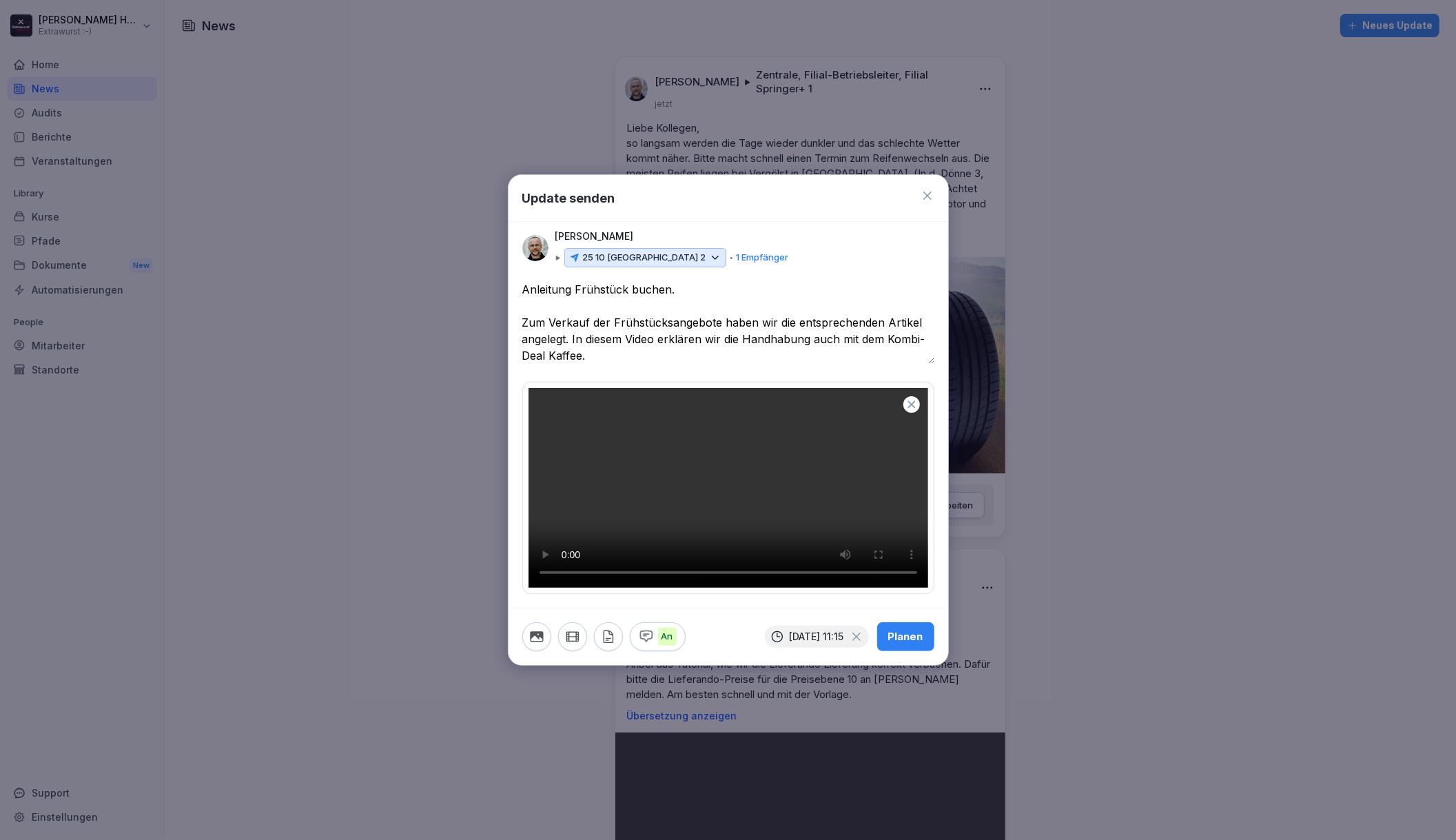
click at [910, 644] on div "Planen" at bounding box center [905, 637] width 35 height 15
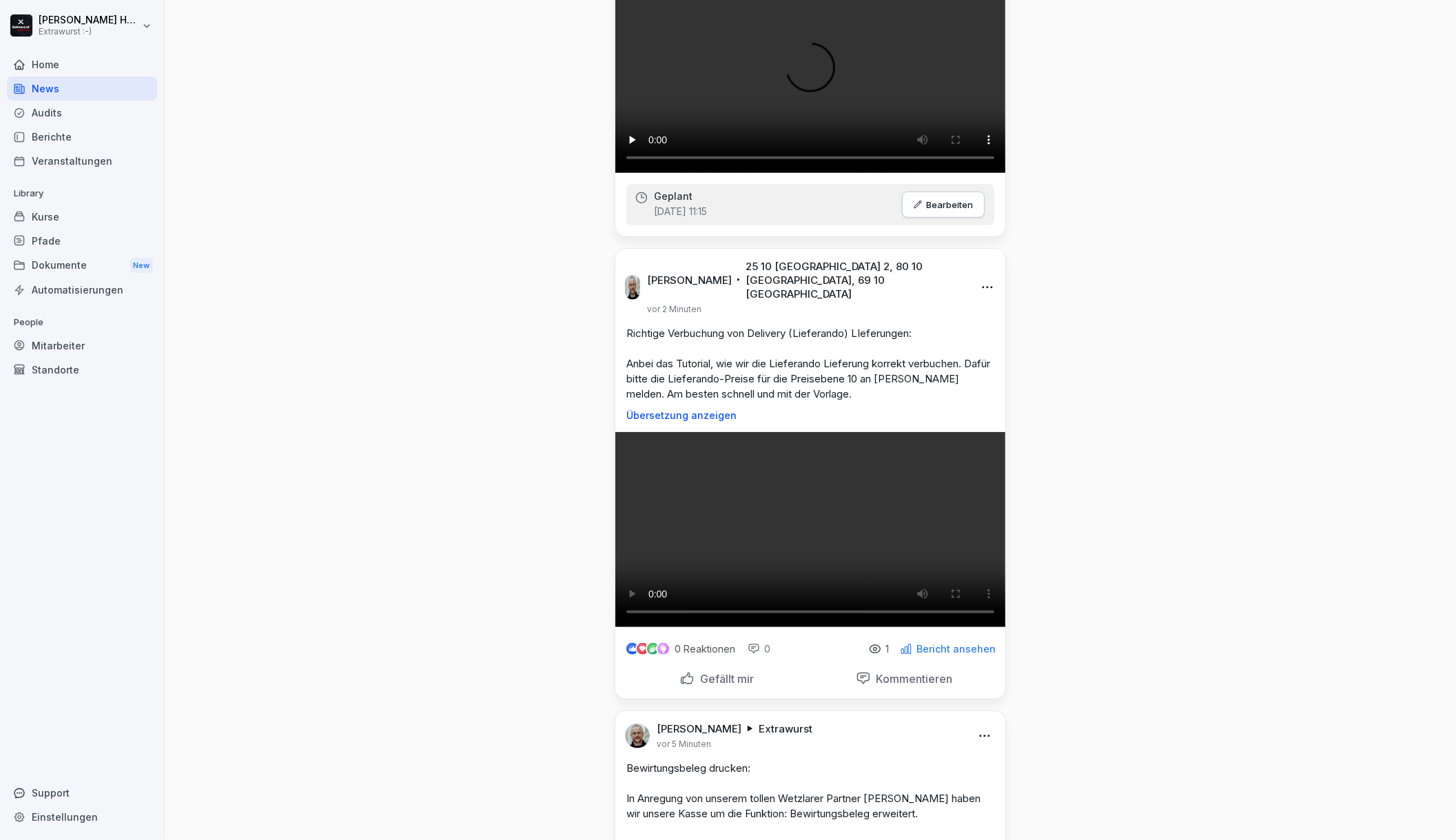
scroll to position [735, 0]
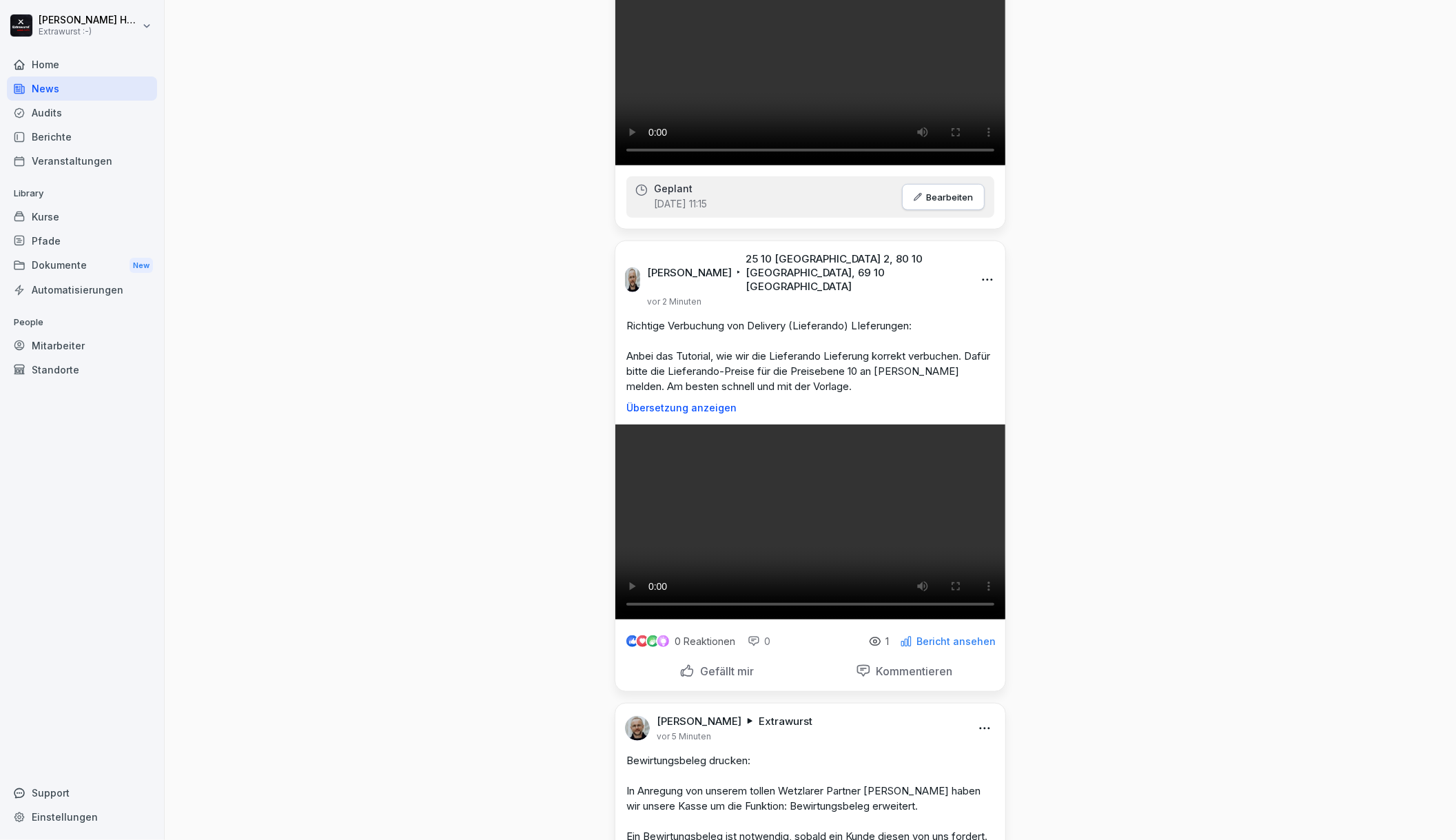
click at [44, 52] on div "Home" at bounding box center [82, 64] width 150 height 24
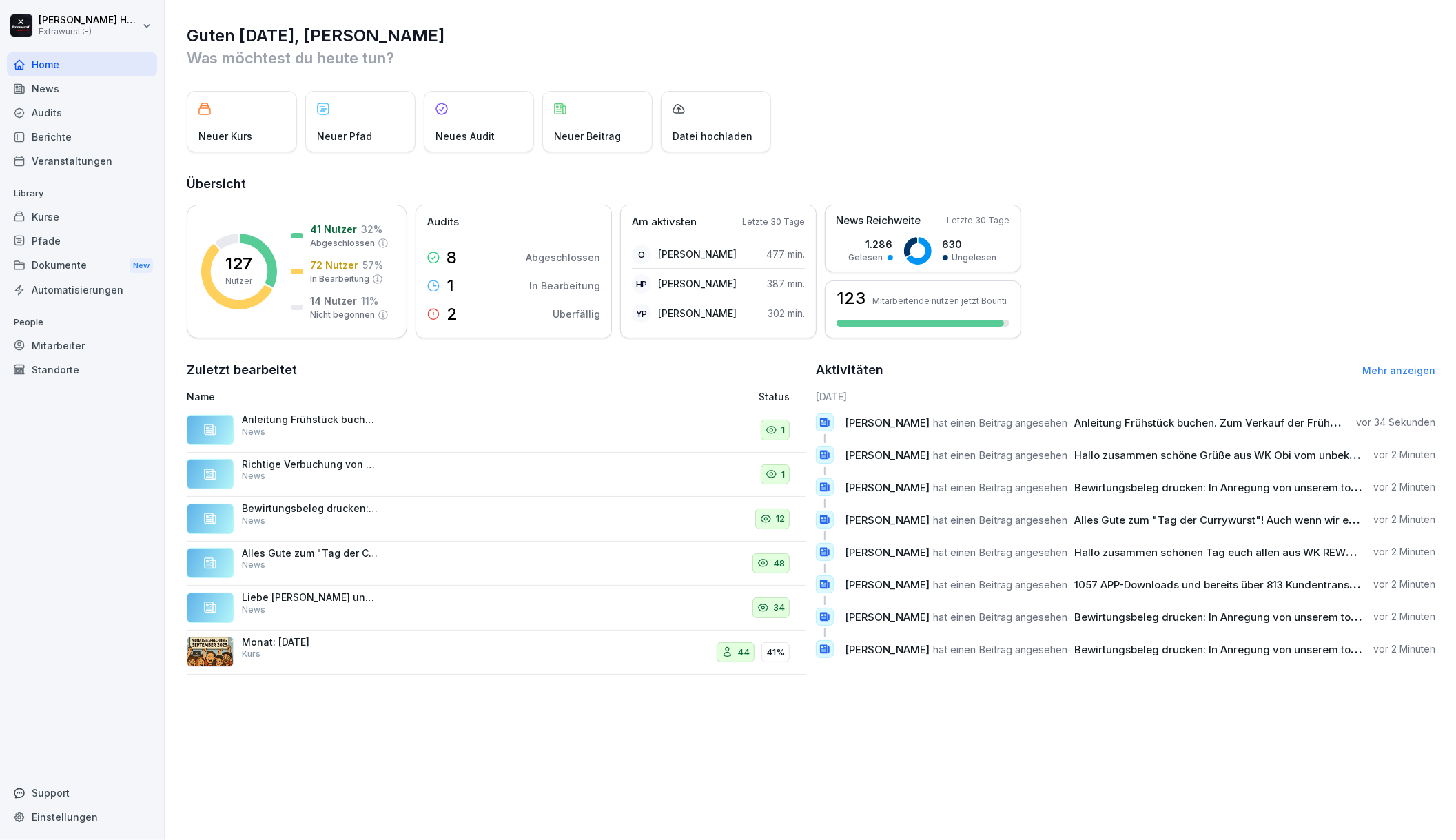
click at [79, 91] on div "News" at bounding box center [82, 88] width 150 height 24
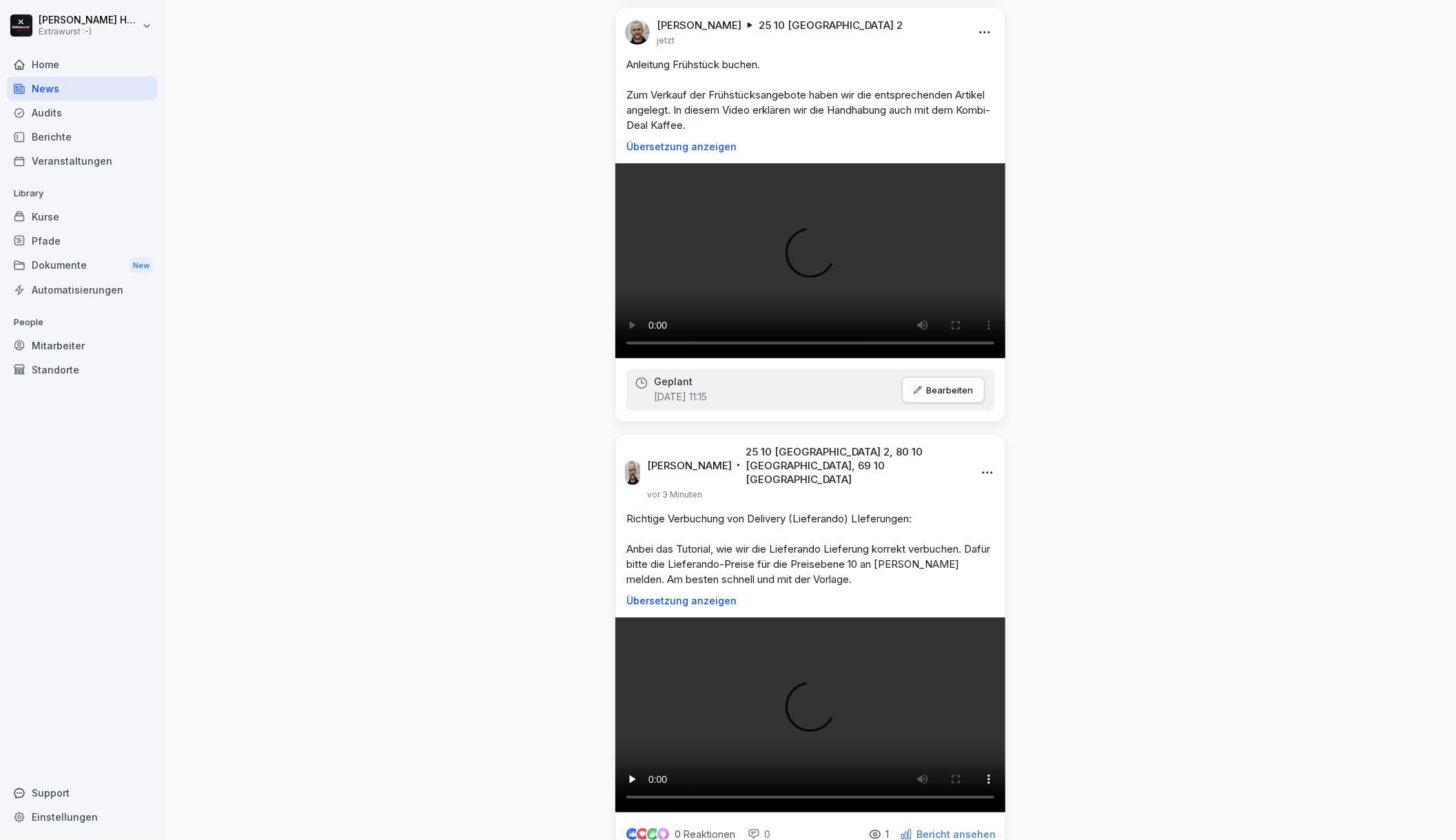
scroll to position [551, 0]
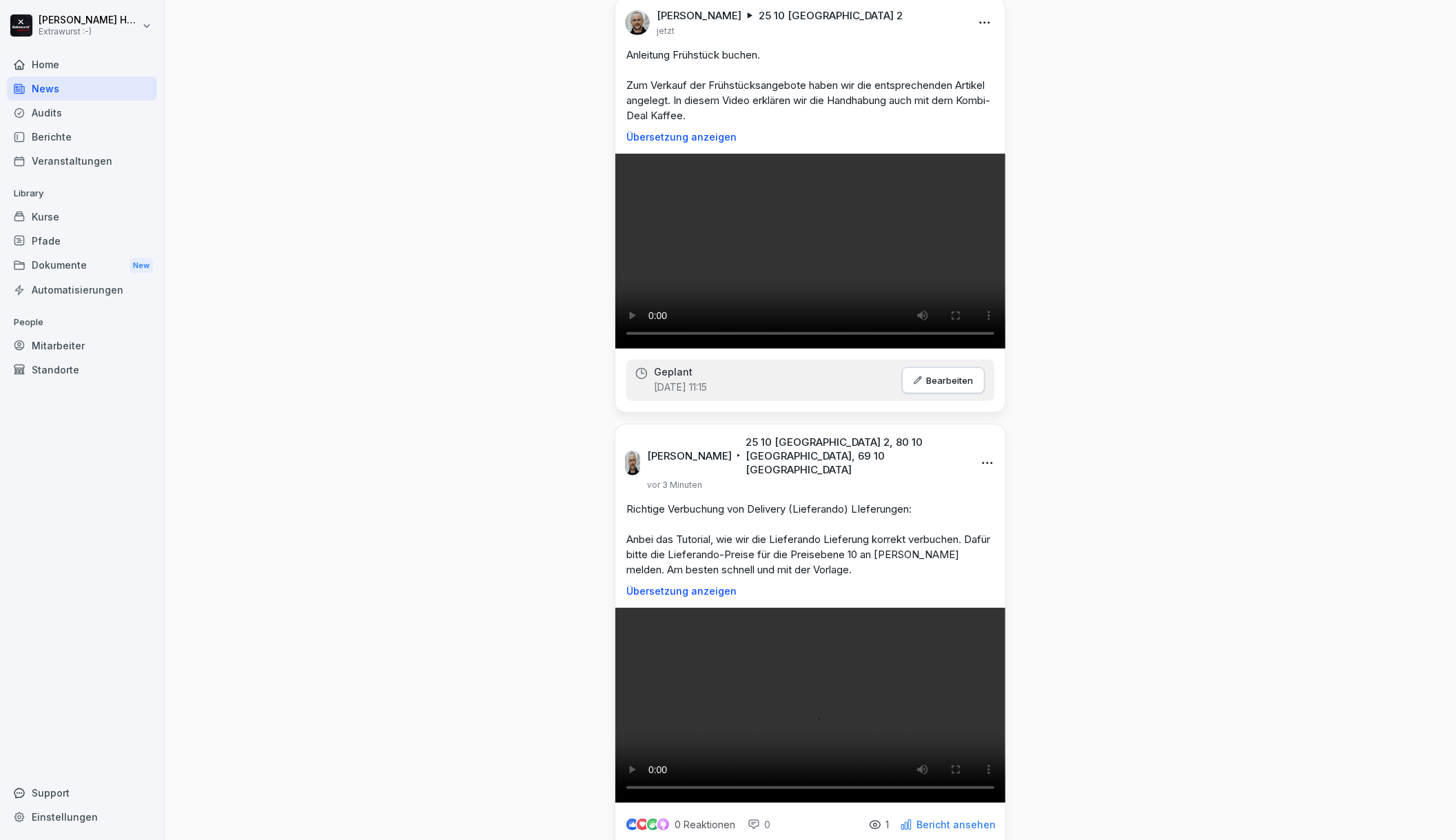
click at [835, 311] on video at bounding box center [810, 251] width 390 height 195
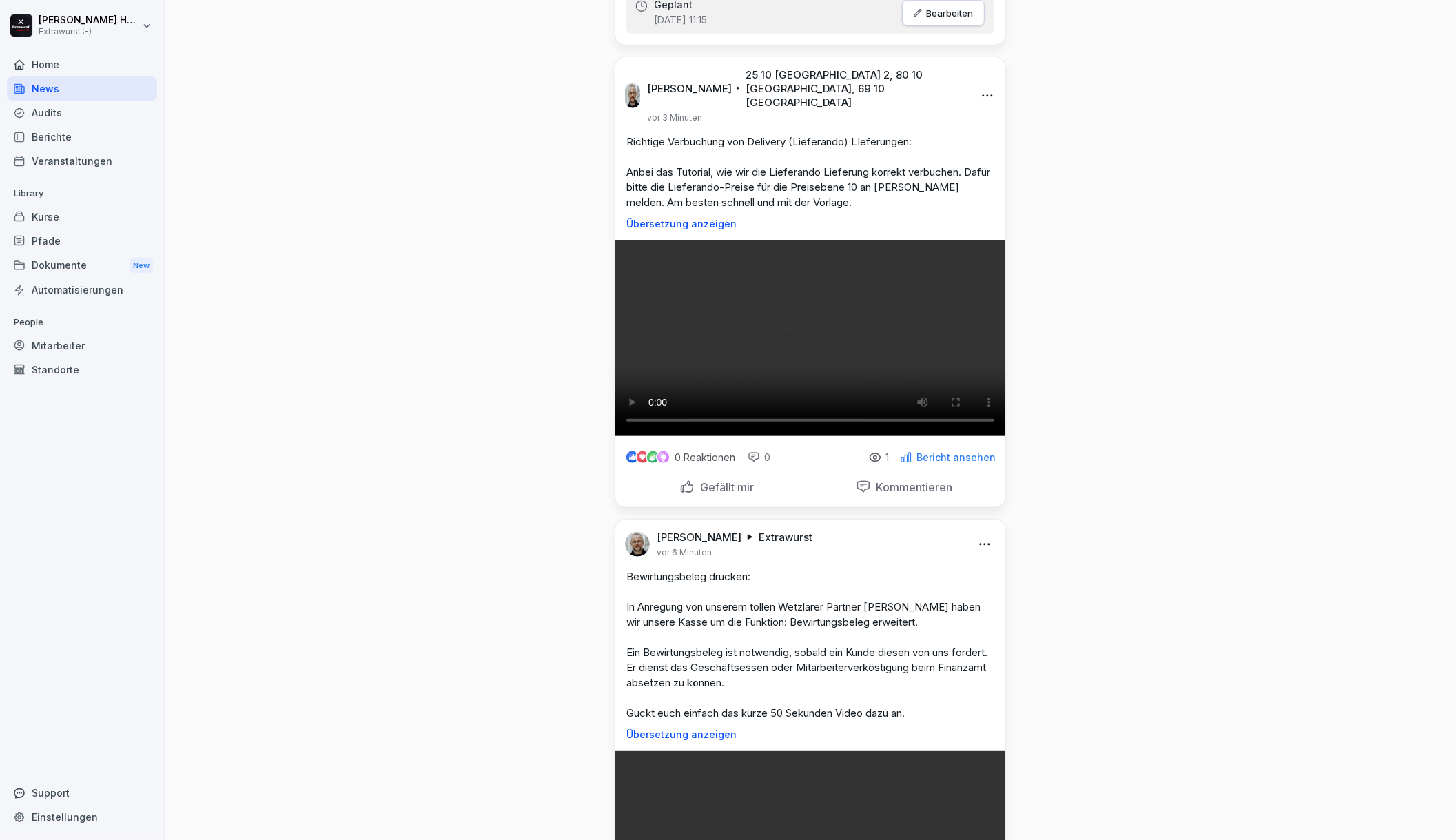
click at [784, 414] on video at bounding box center [810, 337] width 390 height 195
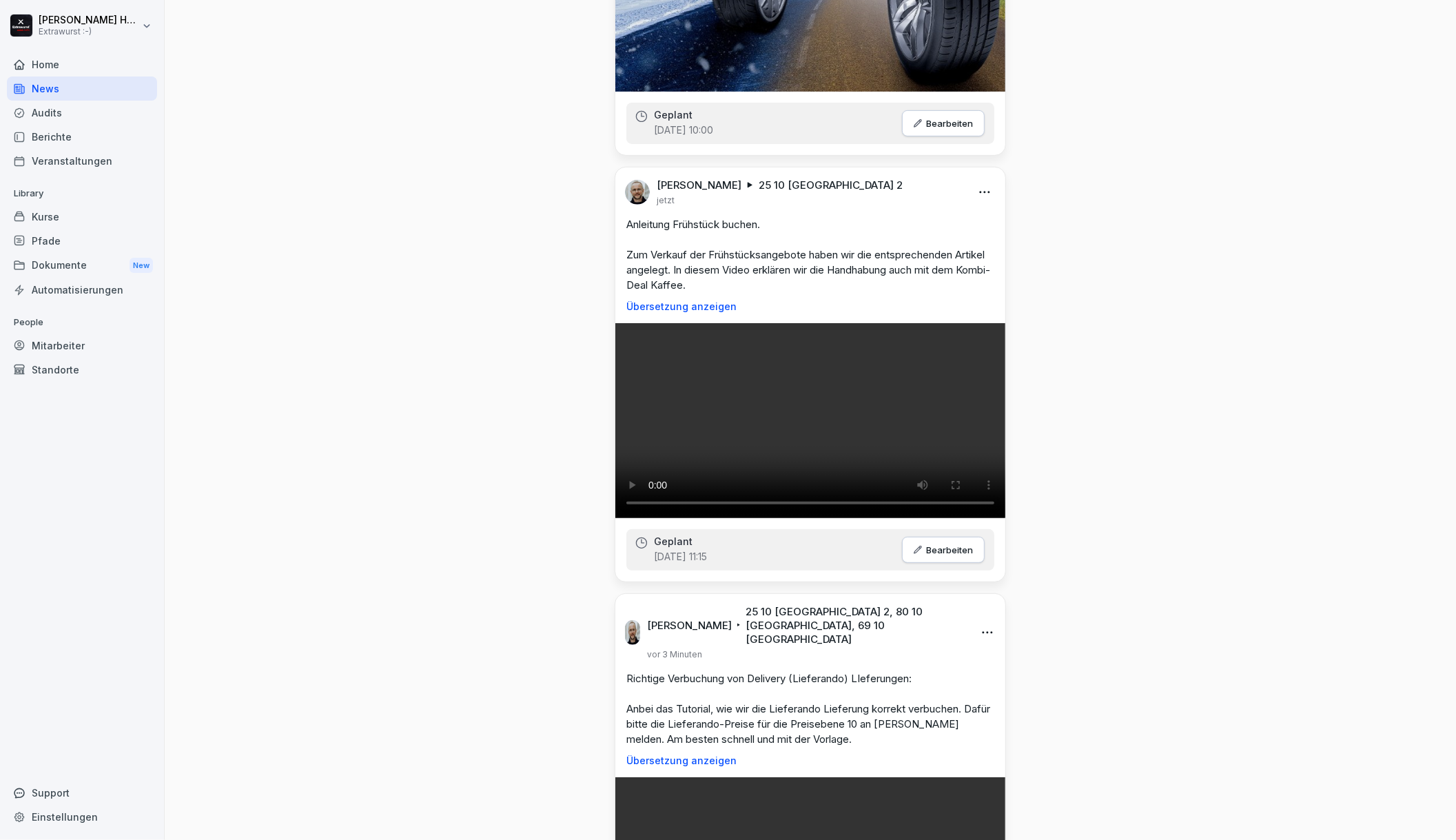
scroll to position [367, 0]
